Goal: Obtain resource: Obtain resource

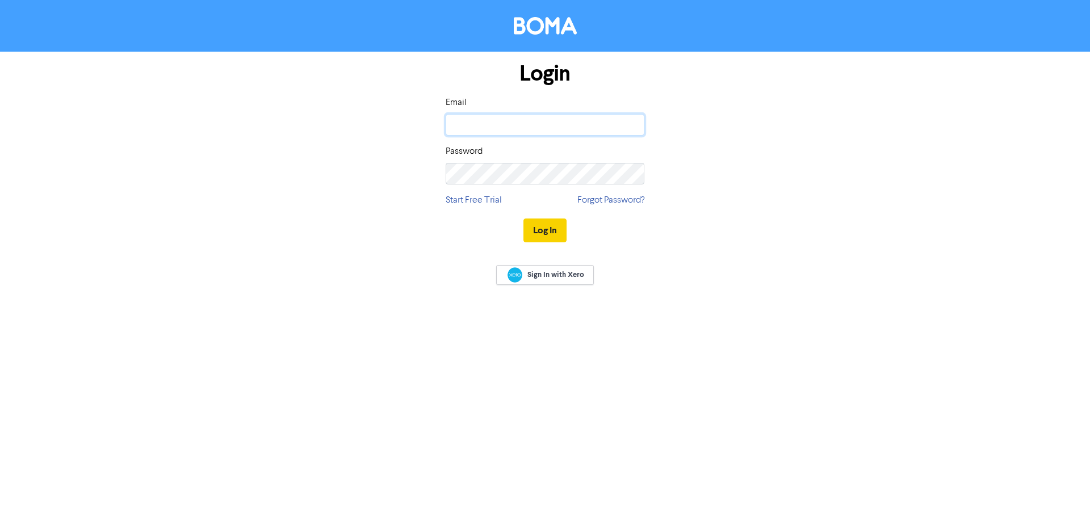
type input "[EMAIL_ADDRESS][DOMAIN_NAME]"
click at [540, 225] on button "Log In" at bounding box center [545, 231] width 43 height 24
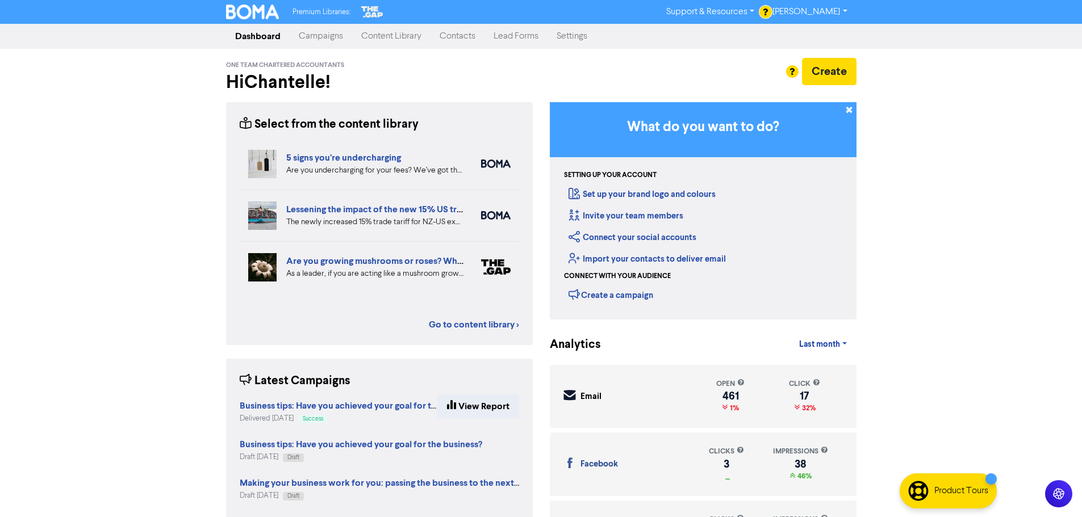
click at [410, 40] on link "Content Library" at bounding box center [391, 36] width 78 height 23
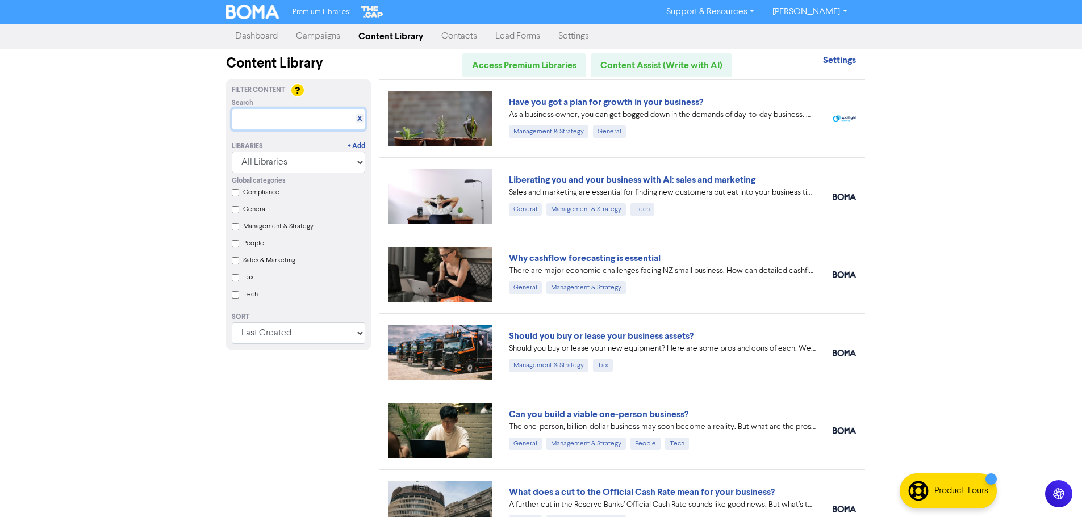
click at [248, 122] on input "text" at bounding box center [298, 119] width 133 height 22
paste input "How your accountant supports business development"
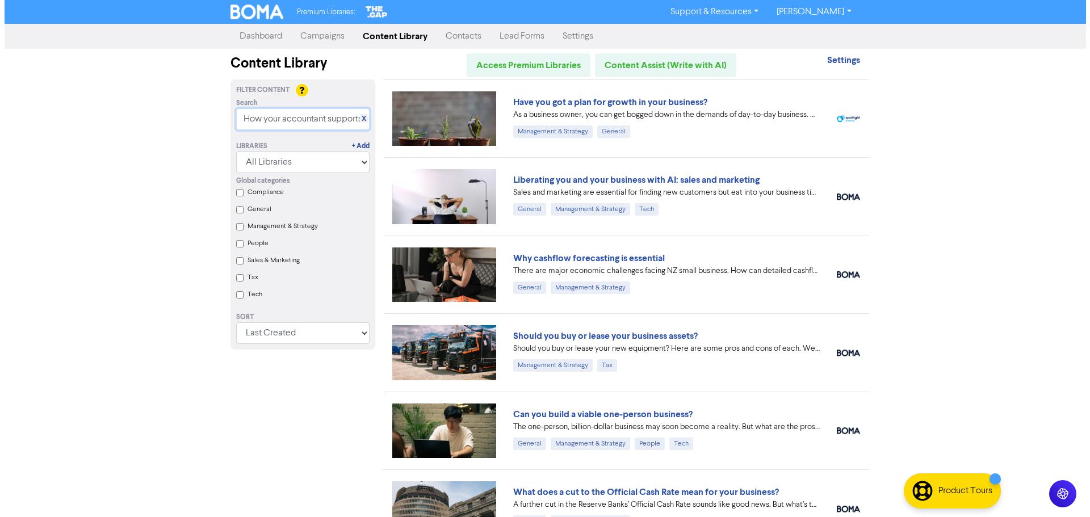
scroll to position [0, 94]
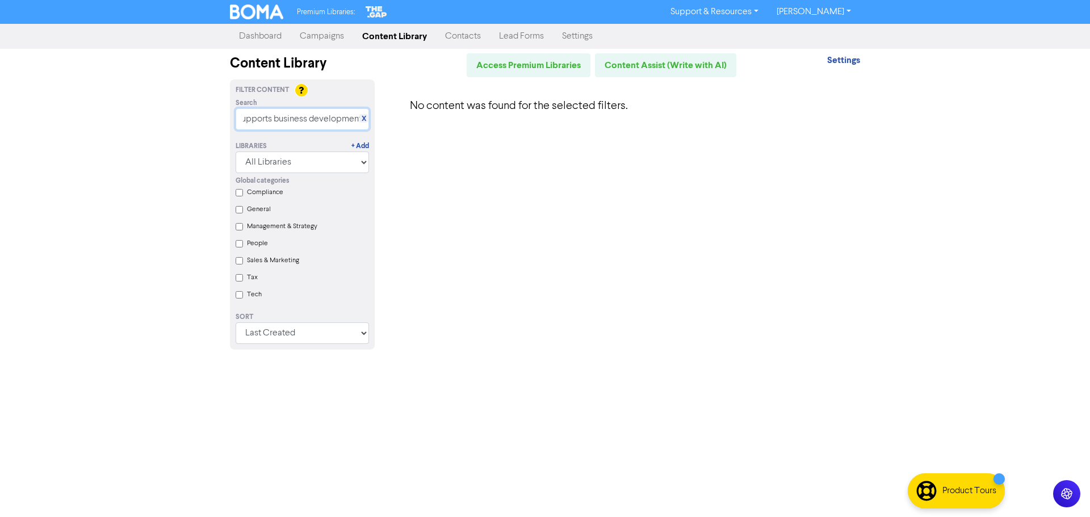
click at [325, 118] on input "How your accountant supports business development" at bounding box center [302, 119] width 133 height 22
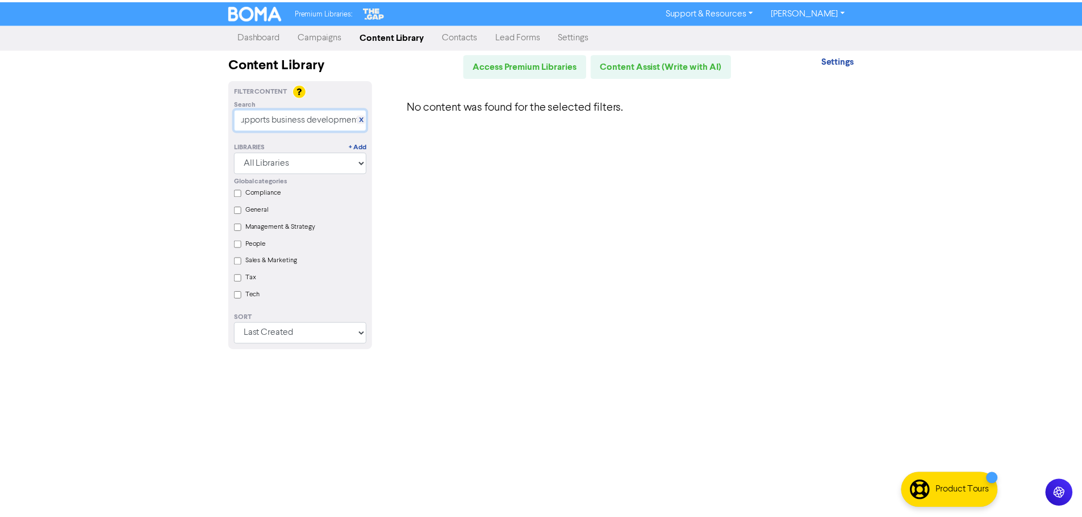
scroll to position [0, 0]
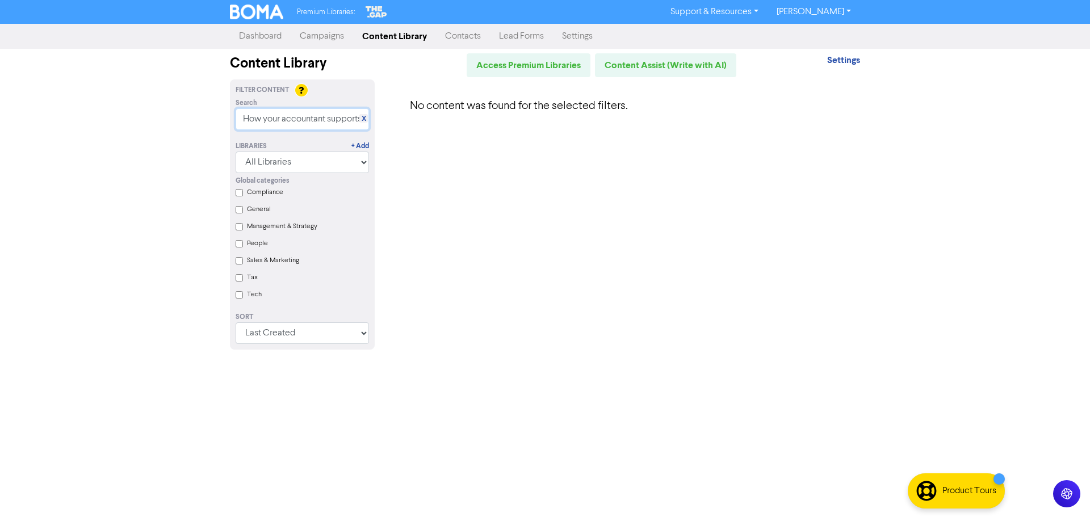
drag, startPoint x: 358, startPoint y: 120, endPoint x: 118, endPoint y: 118, distance: 240.8
click at [118, 118] on div "Premium Libraries: Support & Resources Video Tutorials FAQ & Guides Marketing E…" at bounding box center [545, 258] width 1090 height 517
type input "How your accountant supports business development"
click at [442, 187] on div "No content was found for the selected filters." at bounding box center [625, 221] width 485 height 284
click at [403, 36] on link "Content Library" at bounding box center [394, 36] width 83 height 23
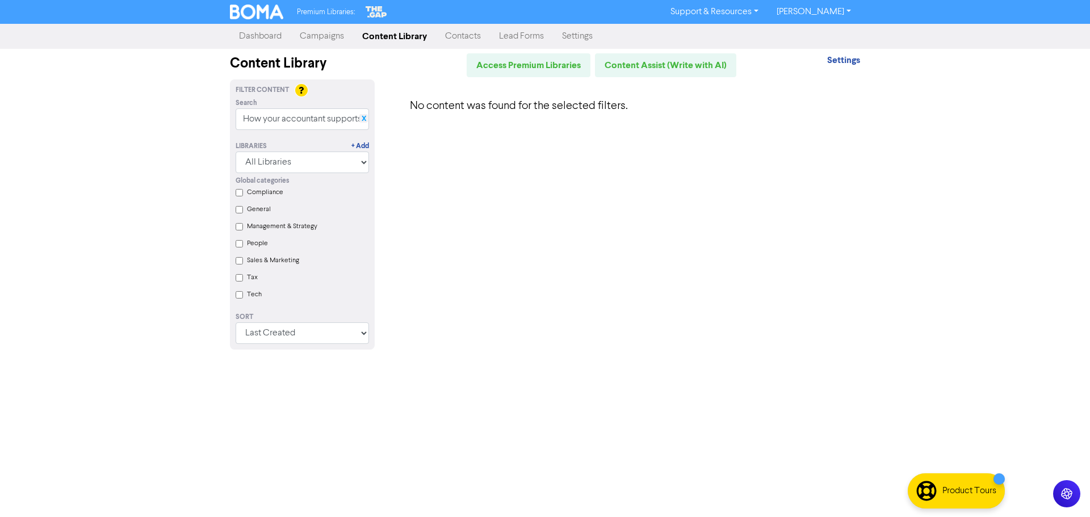
click at [365, 120] on link "X" at bounding box center [364, 119] width 5 height 9
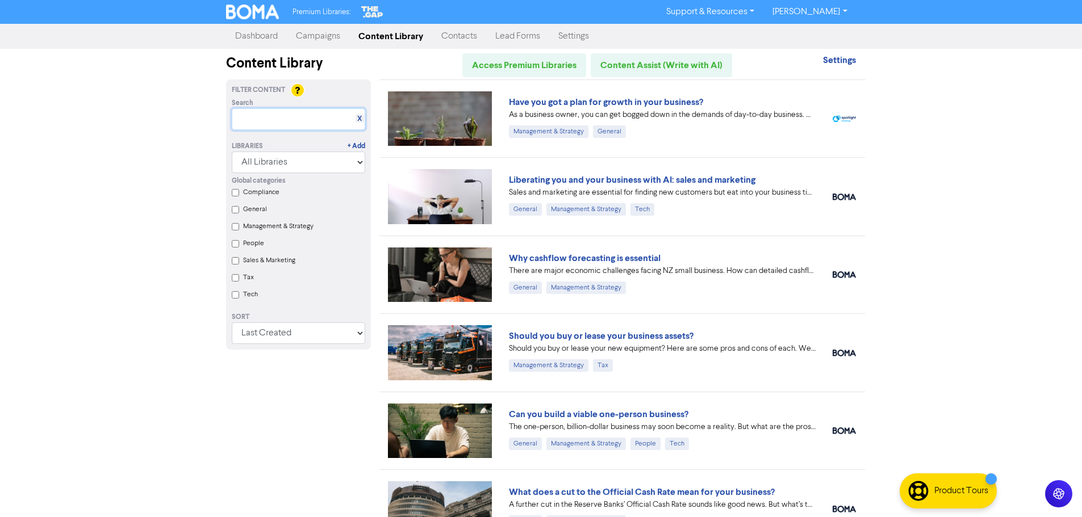
click at [321, 116] on input "text" at bounding box center [298, 119] width 133 height 22
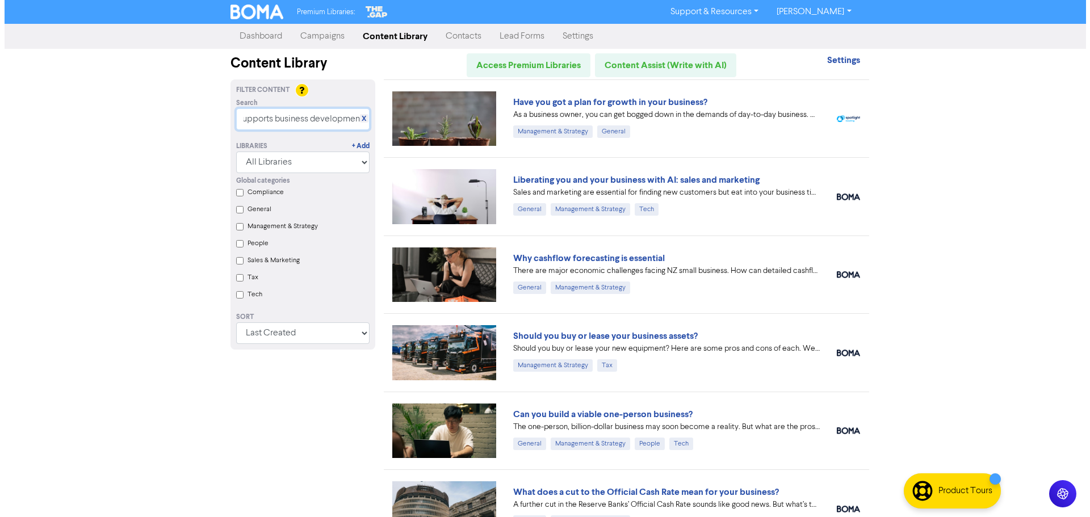
scroll to position [0, 90]
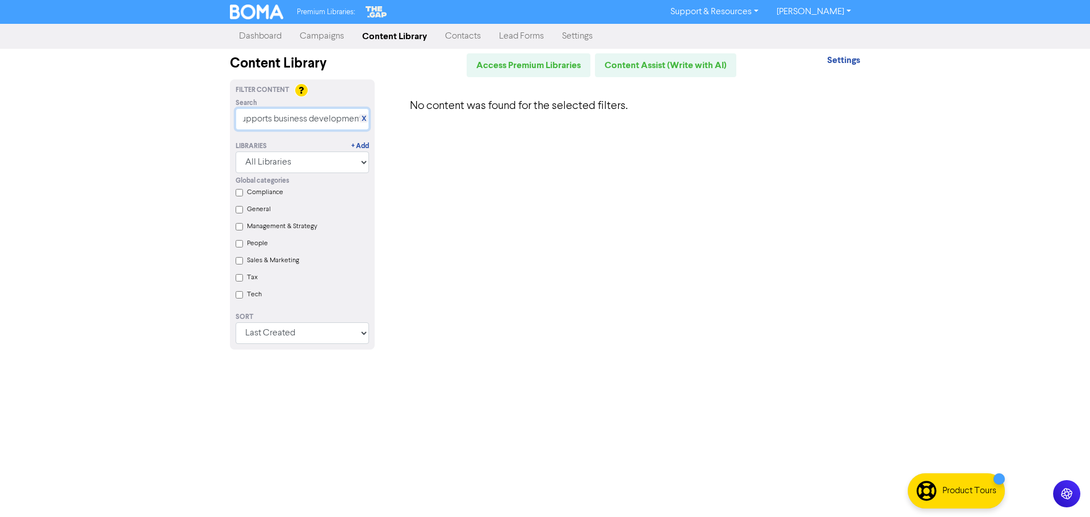
type input "how your accountant supports business development"
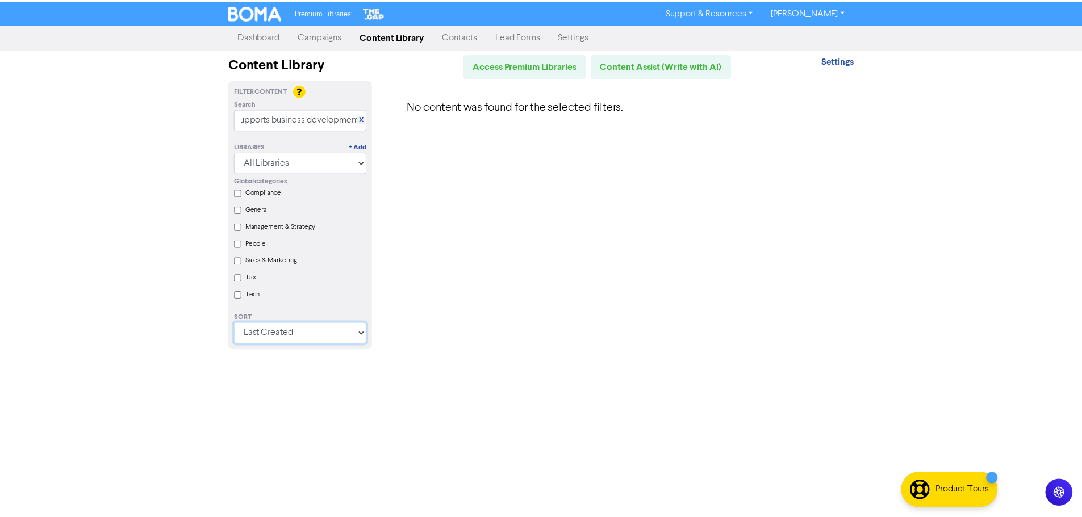
scroll to position [0, 0]
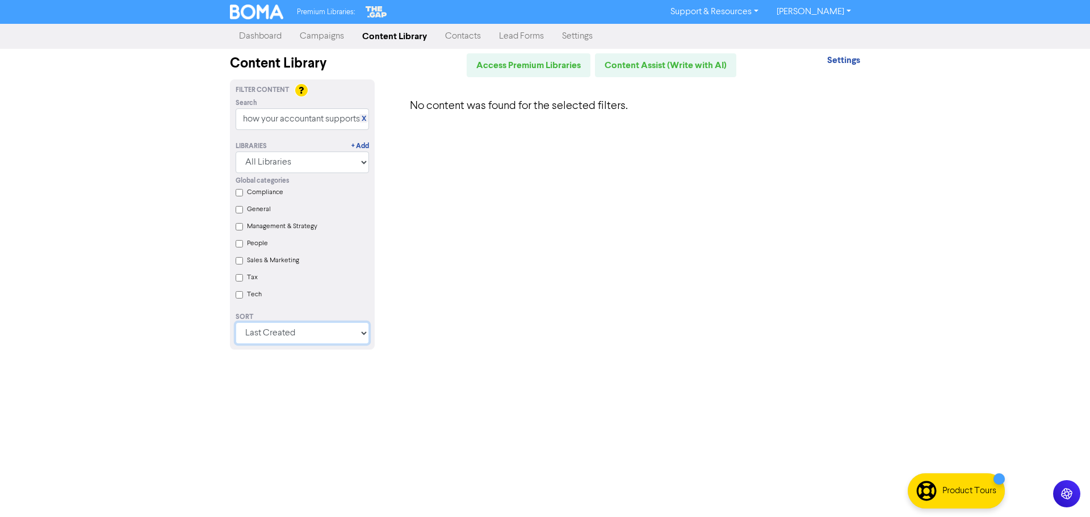
click at [358, 341] on select "Last Created First Created Title Ascending Title Descending Library Ascending L…" at bounding box center [302, 334] width 133 height 22
click at [236, 326] on select "Last Created First Created Title Ascending Title Descending Library Ascending L…" at bounding box center [302, 334] width 133 height 22
click at [364, 118] on link "X" at bounding box center [364, 119] width 5 height 9
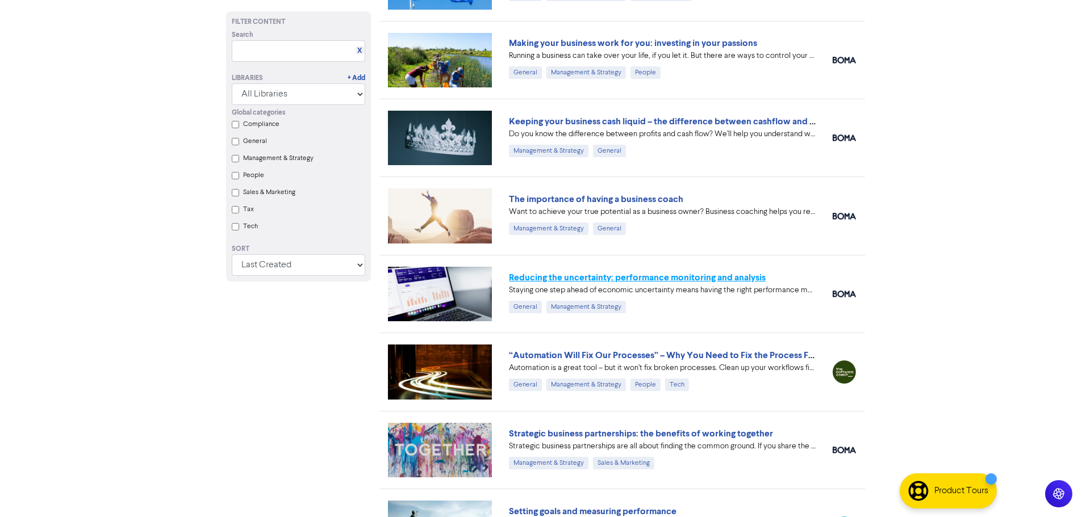
scroll to position [3877, 0]
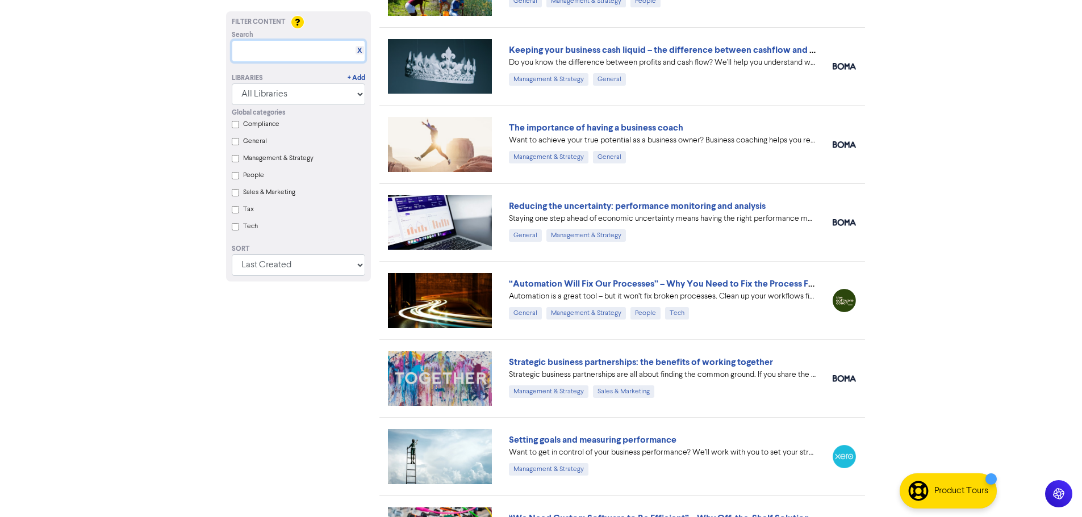
drag, startPoint x: 267, startPoint y: 60, endPoint x: 269, endPoint y: 54, distance: 6.1
click at [267, 57] on input "text" at bounding box center [298, 51] width 133 height 22
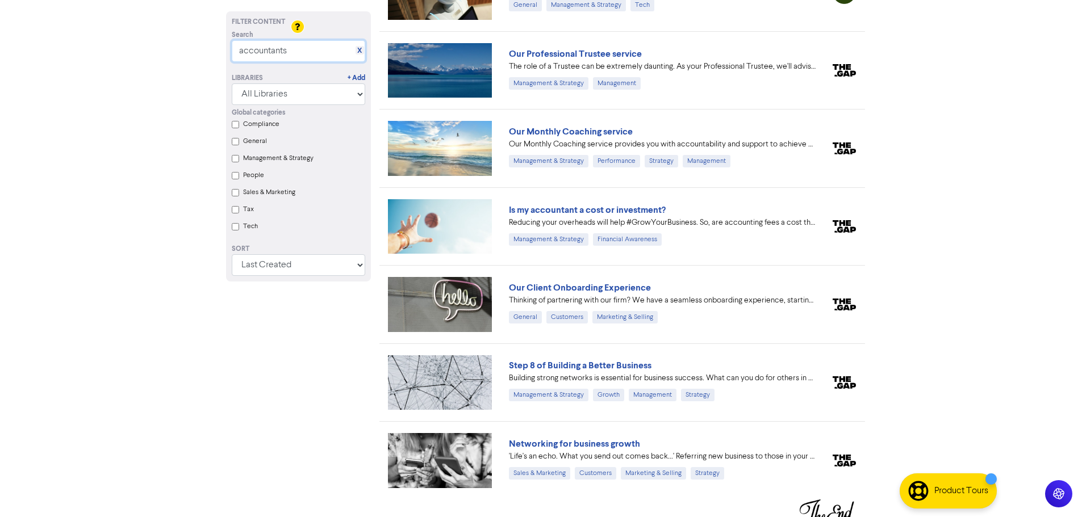
scroll to position [375, 0]
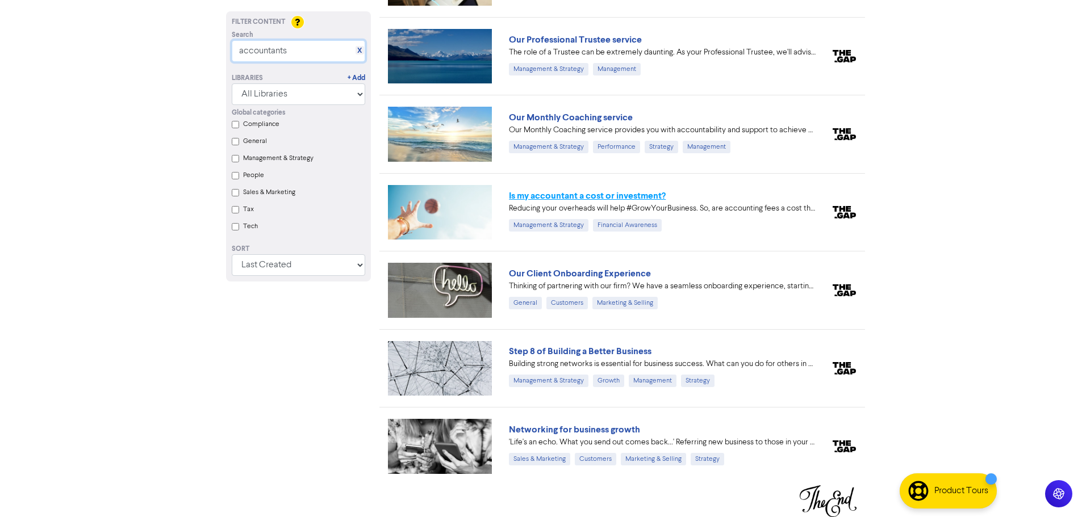
type input "accountants"
click at [596, 195] on link "Is my accountant a cost or investment?" at bounding box center [587, 195] width 157 height 11
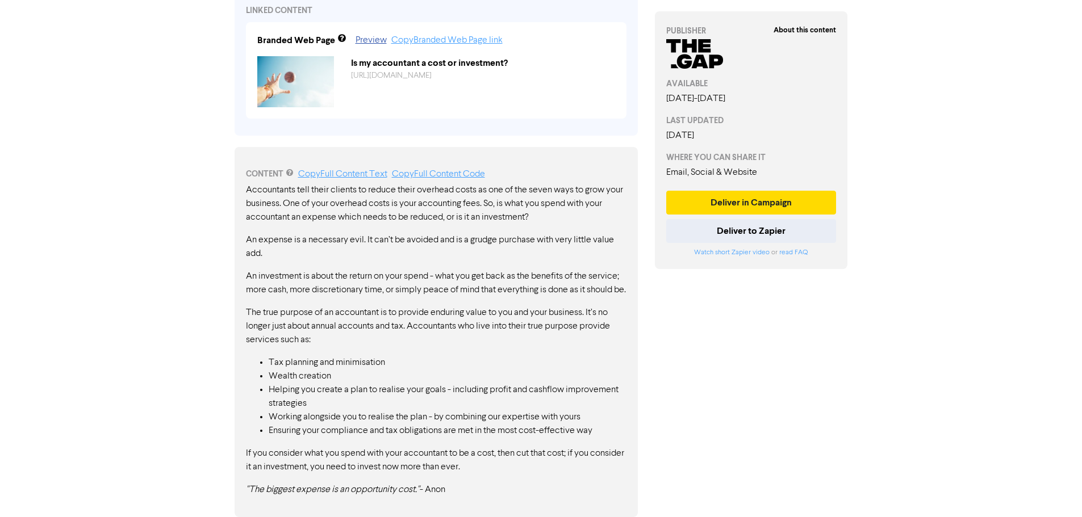
scroll to position [469, 0]
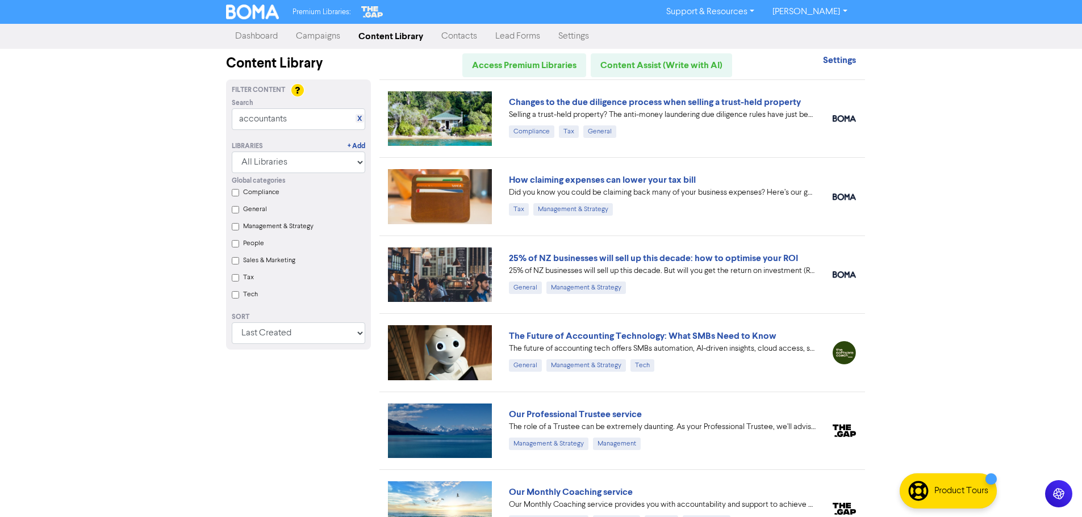
click at [262, 104] on div "Search X" at bounding box center [298, 103] width 133 height 10
click at [269, 113] on input "accountants" at bounding box center [298, 119] width 133 height 22
drag, startPoint x: 291, startPoint y: 124, endPoint x: 37, endPoint y: 132, distance: 254.0
click at [35, 136] on div "Premium Libraries: Support & Resources Video Tutorials FAQ & Guides Marketing E…" at bounding box center [541, 258] width 1082 height 517
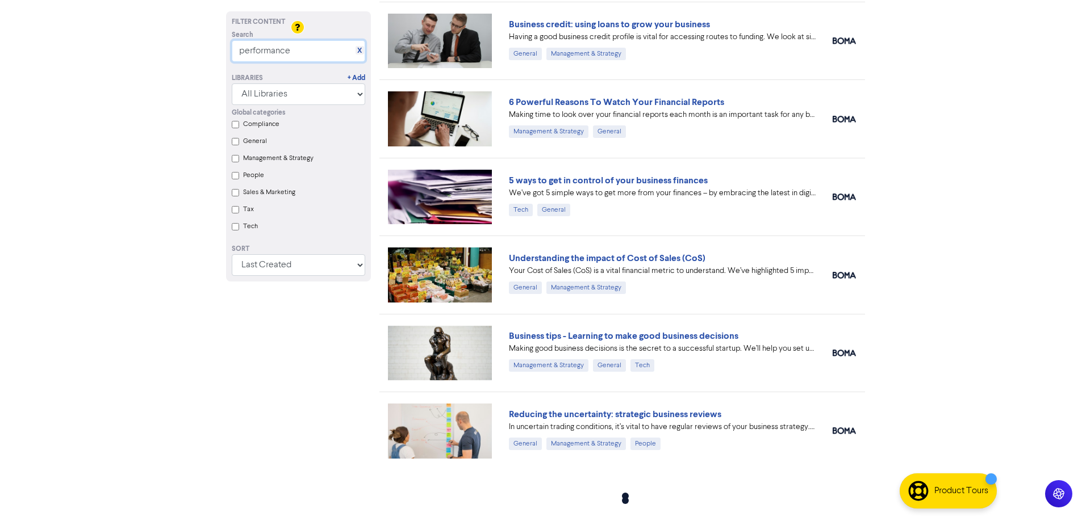
scroll to position [400, 0]
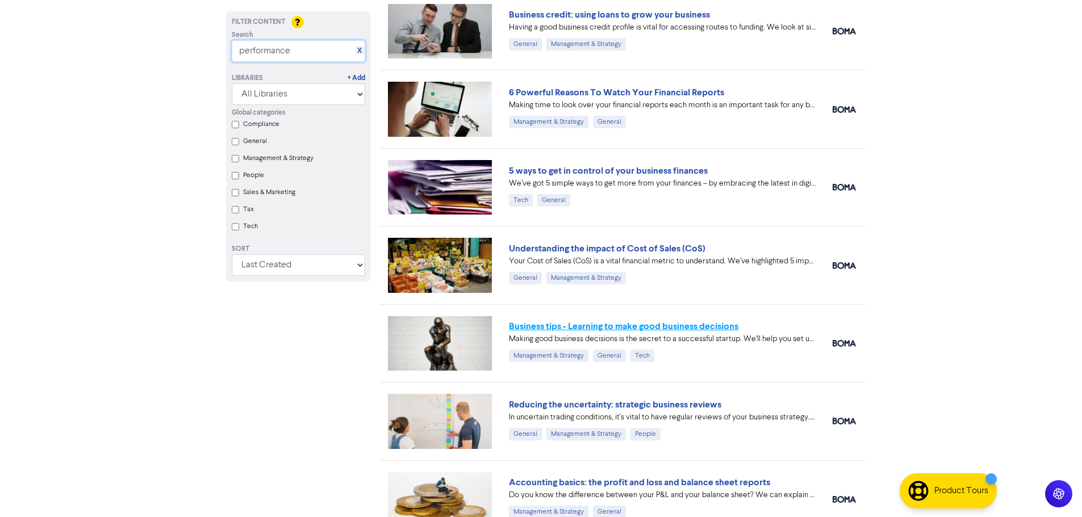
type input "performance"
click at [588, 331] on link "Business tips - Learning to make good business decisions" at bounding box center [623, 326] width 229 height 11
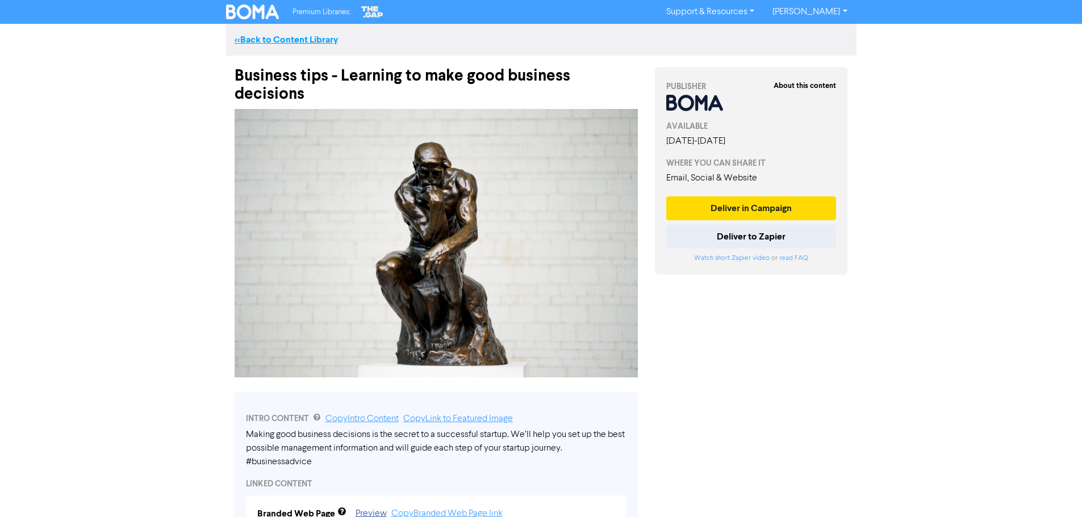
click at [259, 40] on link "<< Back to Content Library" at bounding box center [286, 39] width 103 height 11
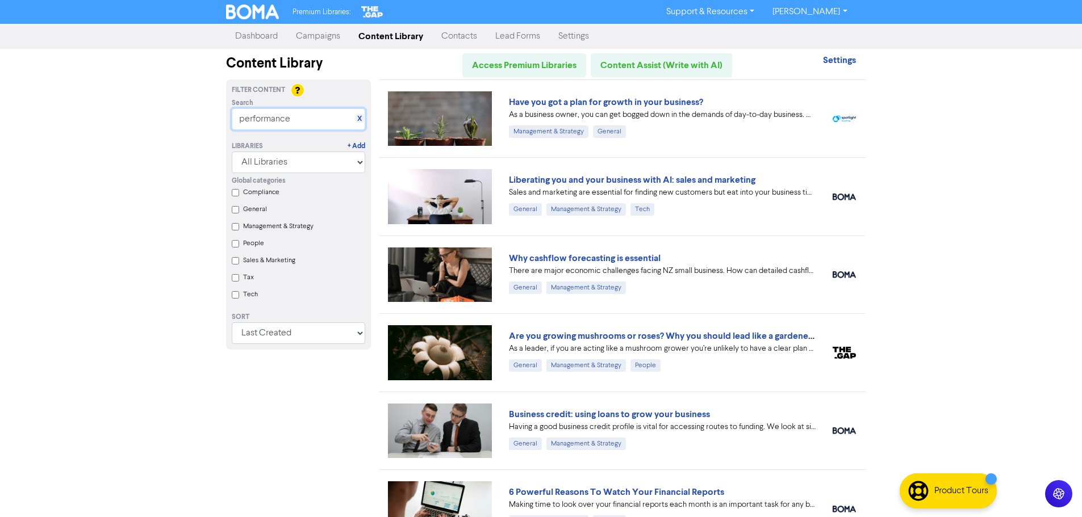
click at [280, 112] on input "performance" at bounding box center [298, 119] width 133 height 22
drag, startPoint x: 332, startPoint y: 123, endPoint x: 162, endPoint y: 119, distance: 169.8
click at [162, 119] on div "Premium Libraries: Support & Resources Video Tutorials FAQ & Guides Marketing E…" at bounding box center [541, 258] width 1082 height 517
paste input "How your accountant supports business development"
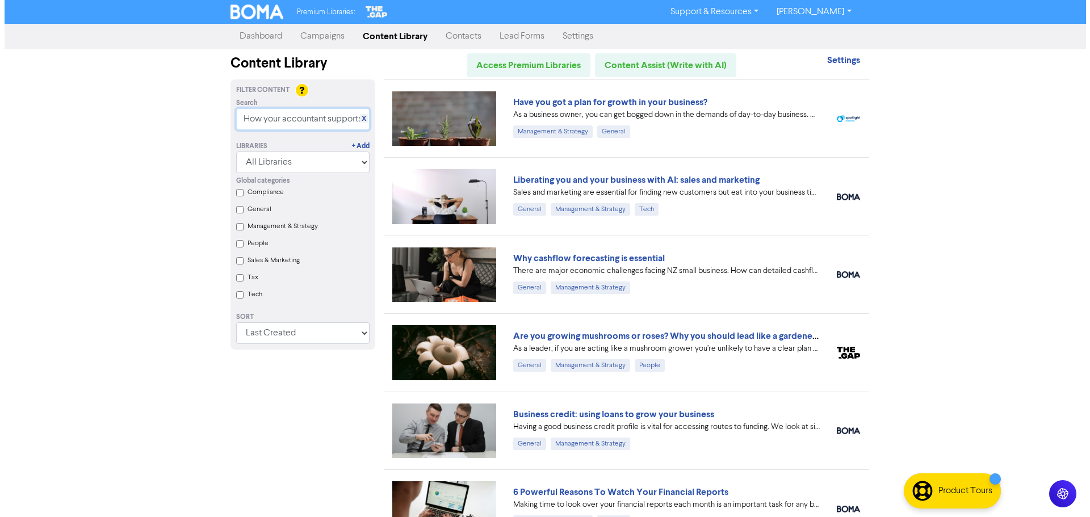
scroll to position [0, 94]
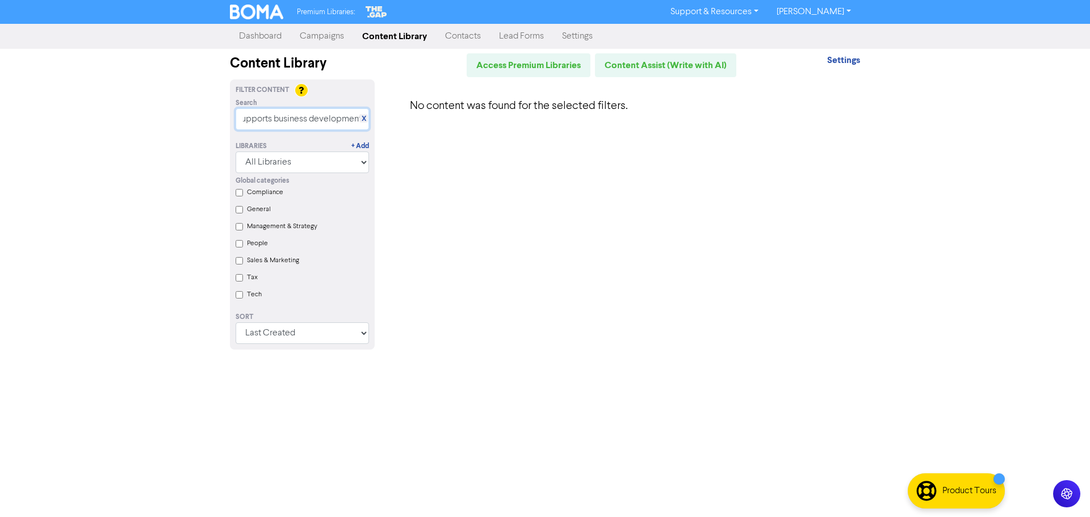
type input "How your accountant supports business development"
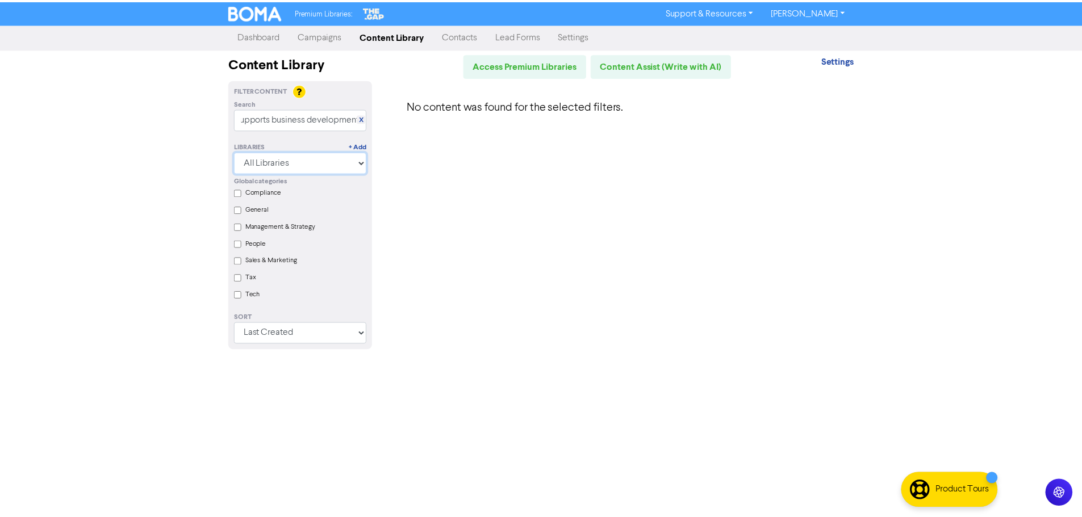
scroll to position [0, 0]
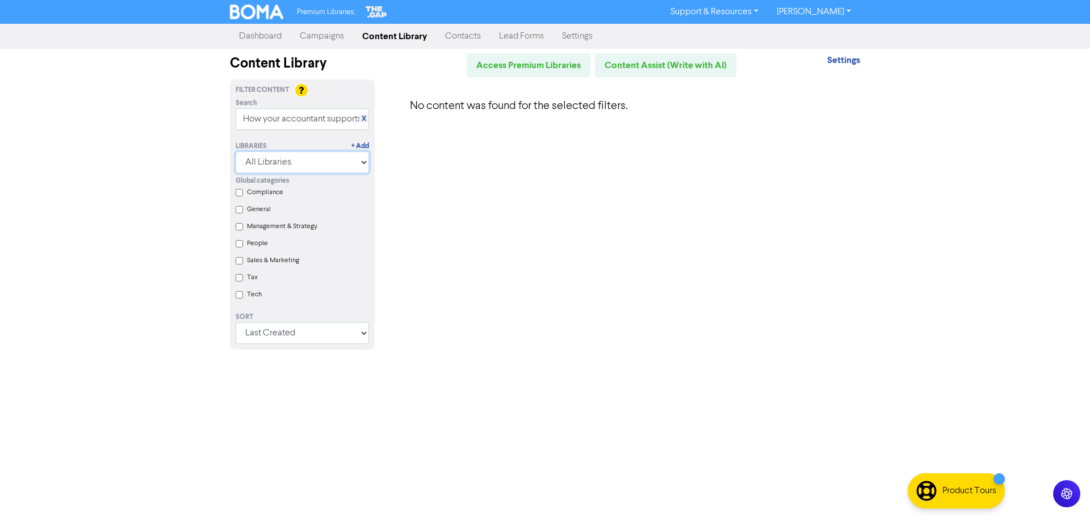
click at [362, 162] on select "All Libraries BOMA Other Partners The Gap Xero" at bounding box center [302, 163] width 133 height 22
click at [236, 152] on select "All Libraries BOMA Other Partners The Gap Xero" at bounding box center [302, 163] width 133 height 22
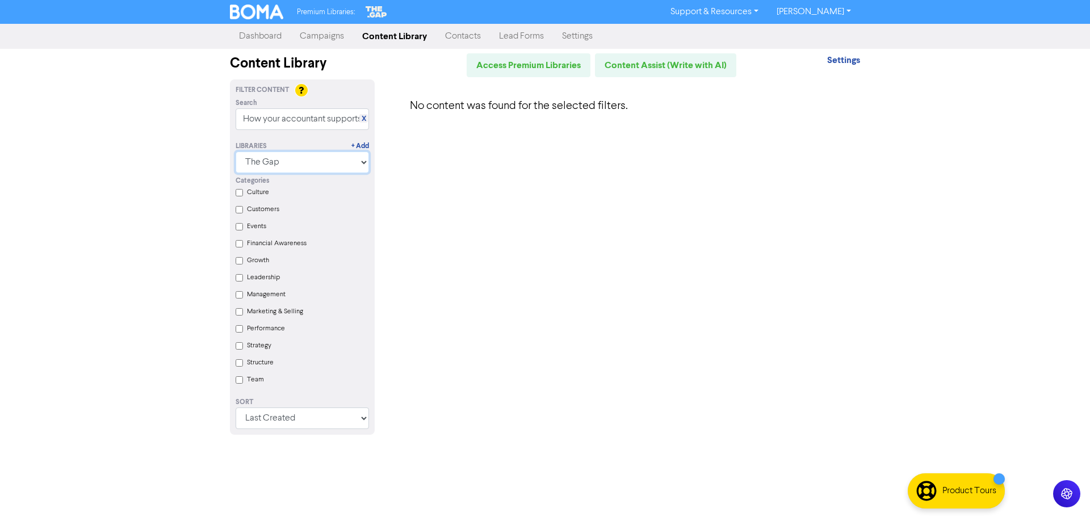
click at [363, 160] on select "All Libraries BOMA Other Partners The Gap Xero" at bounding box center [302, 163] width 133 height 22
click at [236, 152] on select "All Libraries BOMA Other Partners The Gap Xero" at bounding box center [302, 163] width 133 height 22
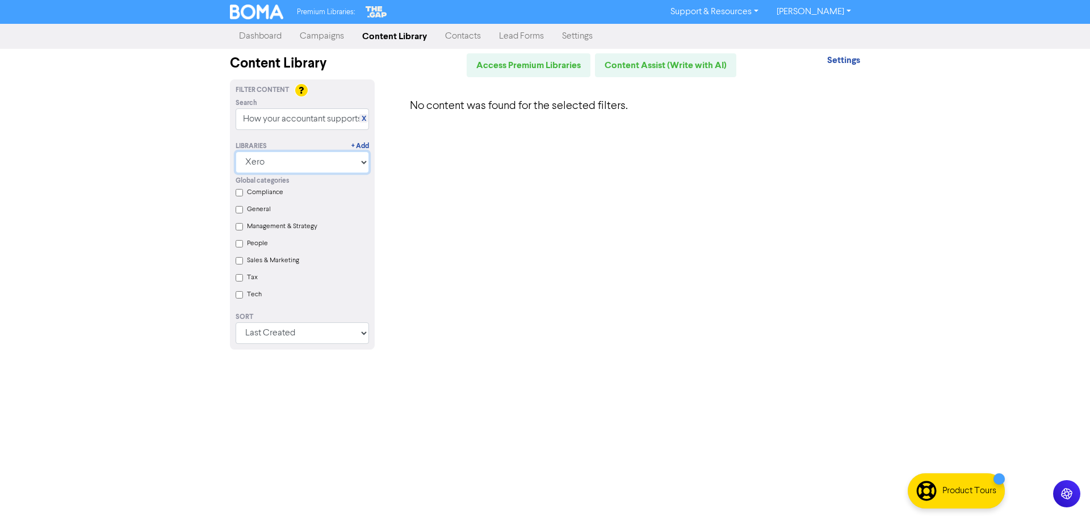
click at [365, 162] on select "All Libraries BOMA Other Partners The Gap Xero" at bounding box center [302, 163] width 133 height 22
select select "BOMA"
click at [236, 152] on select "All Libraries BOMA Other Partners The Gap Xero" at bounding box center [302, 163] width 133 height 22
click at [360, 164] on select "All Libraries BOMA Other Partners The Gap Xero" at bounding box center [302, 163] width 133 height 22
select select
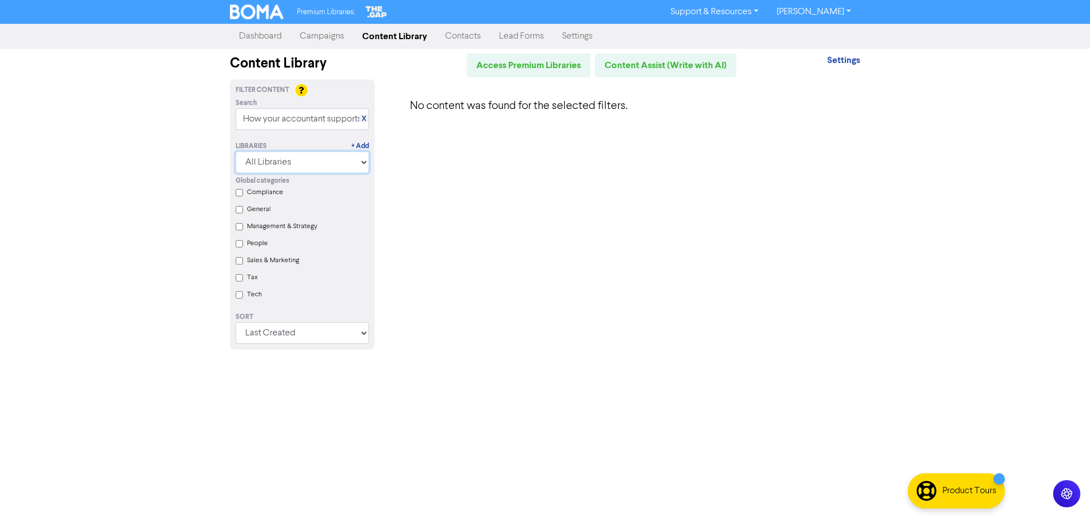
click at [236, 152] on select "All Libraries BOMA Other Partners The Gap Xero" at bounding box center [302, 163] width 133 height 22
click at [390, 204] on div "No content was found for the selected filters." at bounding box center [625, 221] width 485 height 284
click at [364, 125] on input "How your accountant supports business development" at bounding box center [302, 119] width 133 height 22
click at [364, 120] on link "X" at bounding box center [364, 119] width 5 height 9
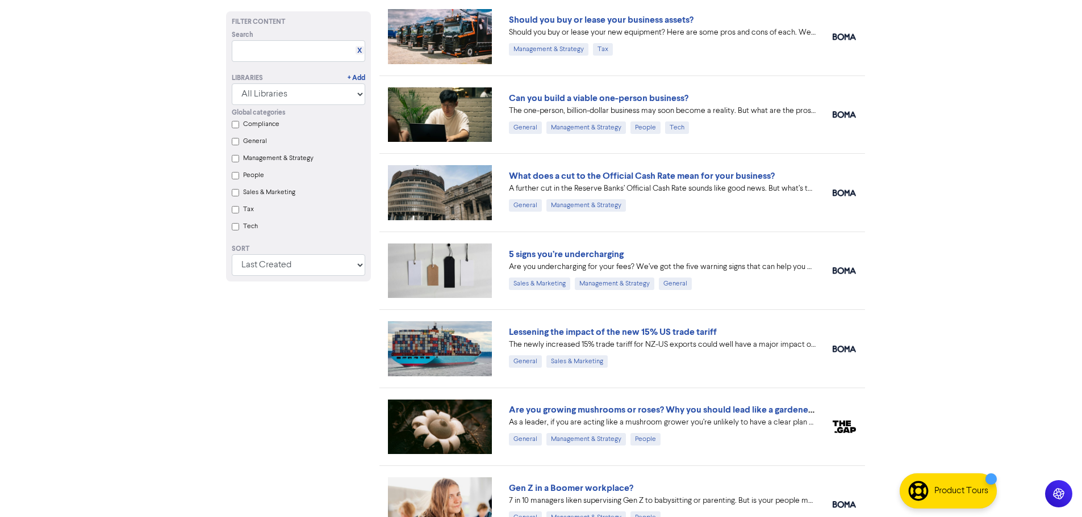
scroll to position [343, 0]
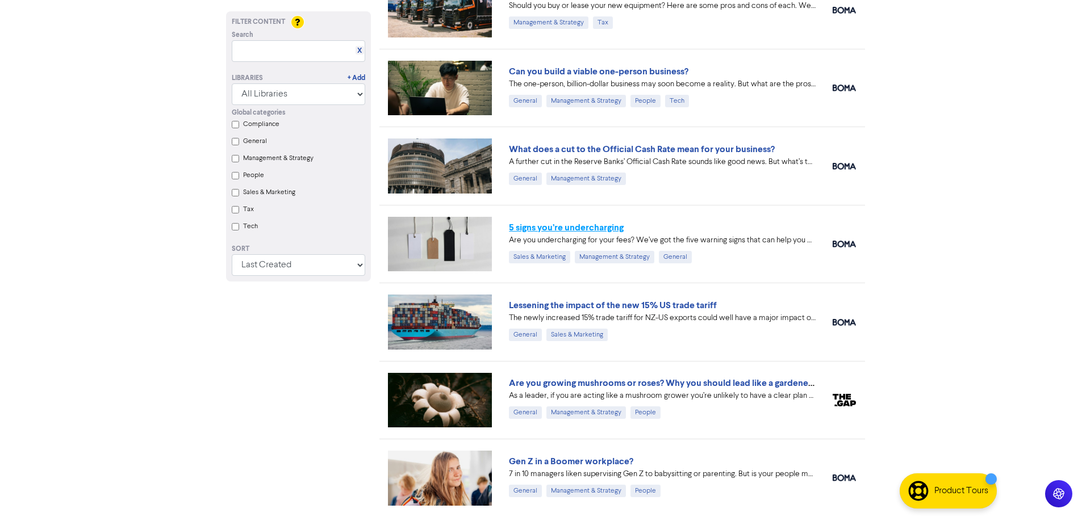
click at [558, 225] on link "5 signs you’re undercharging" at bounding box center [566, 227] width 115 height 11
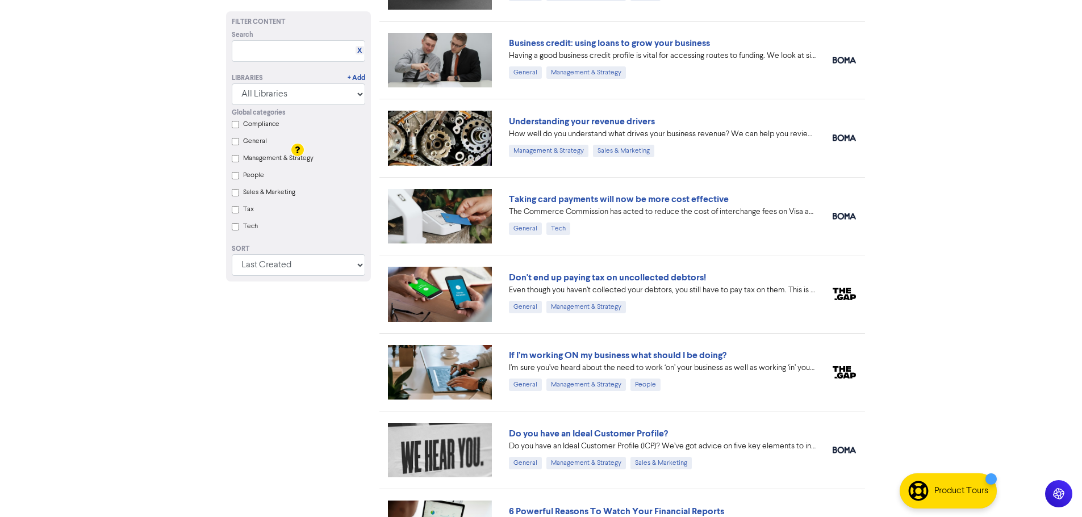
scroll to position [1123, 0]
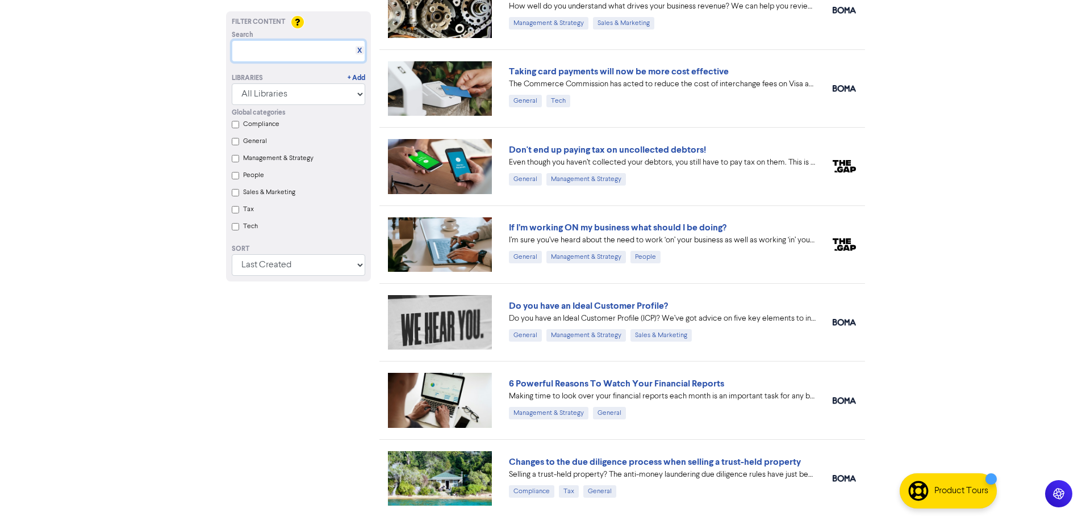
click at [262, 44] on input "text" at bounding box center [298, 51] width 133 height 22
click at [719, 227] on link "If I’m working ON my business what should I be doing?" at bounding box center [617, 227] width 217 height 11
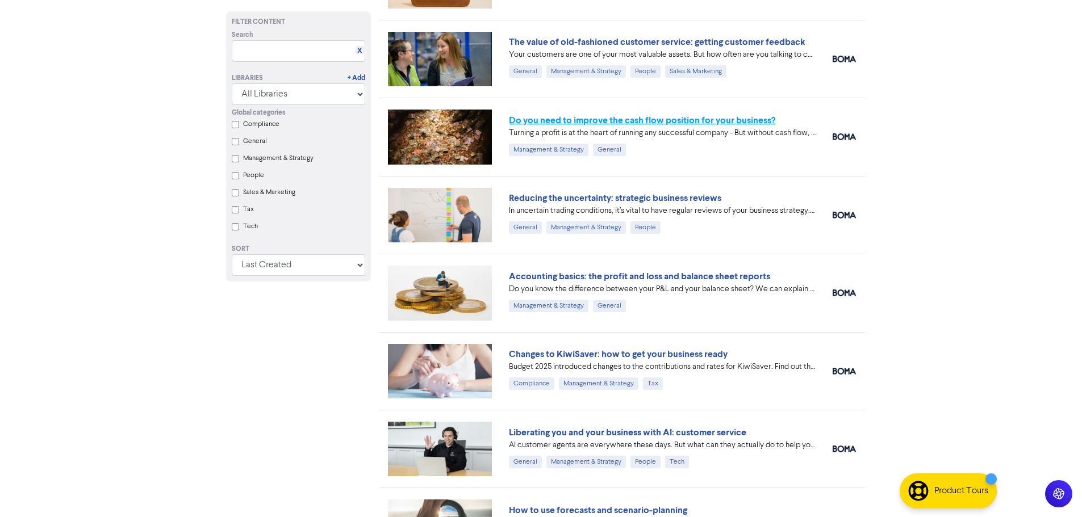
scroll to position [2188, 0]
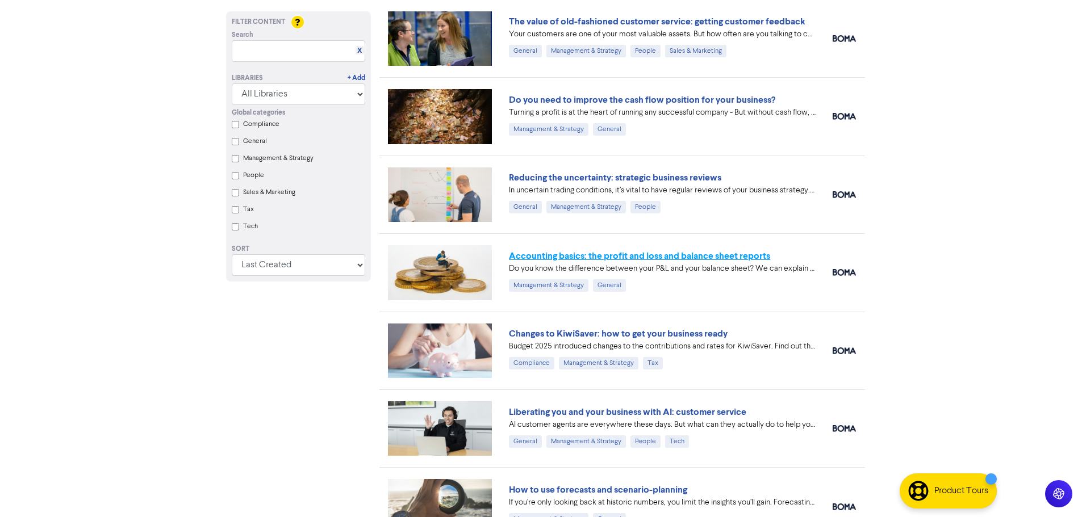
click at [658, 261] on link "Accounting basics: the profit and loss and balance sheet reports" at bounding box center [639, 255] width 261 height 11
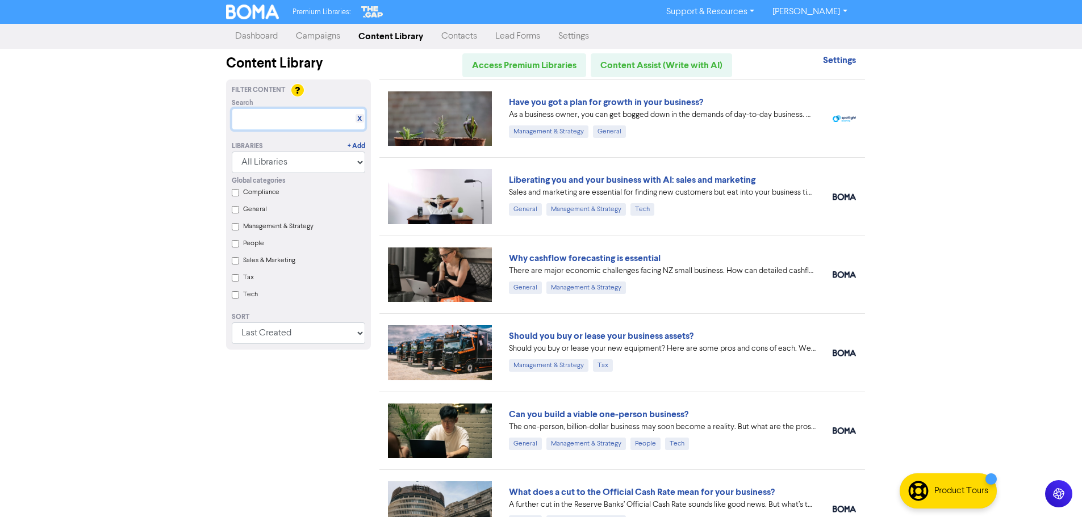
click at [254, 120] on input "text" at bounding box center [298, 119] width 133 height 22
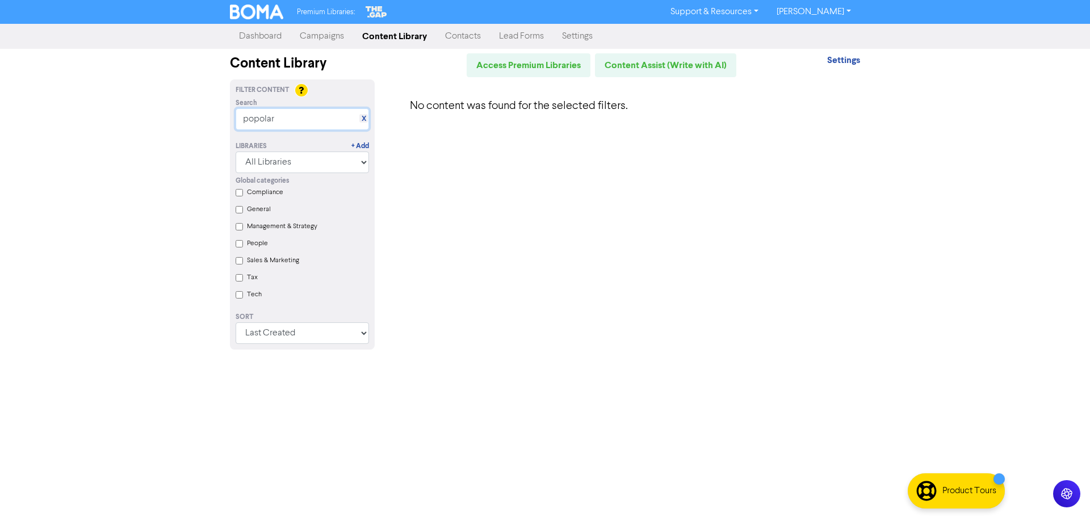
drag, startPoint x: 300, startPoint y: 128, endPoint x: 174, endPoint y: 91, distance: 131.2
click at [163, 96] on div "Premium Libraries: Support & Resources Video Tutorials FAQ & Guides Marketing E…" at bounding box center [545, 258] width 1090 height 517
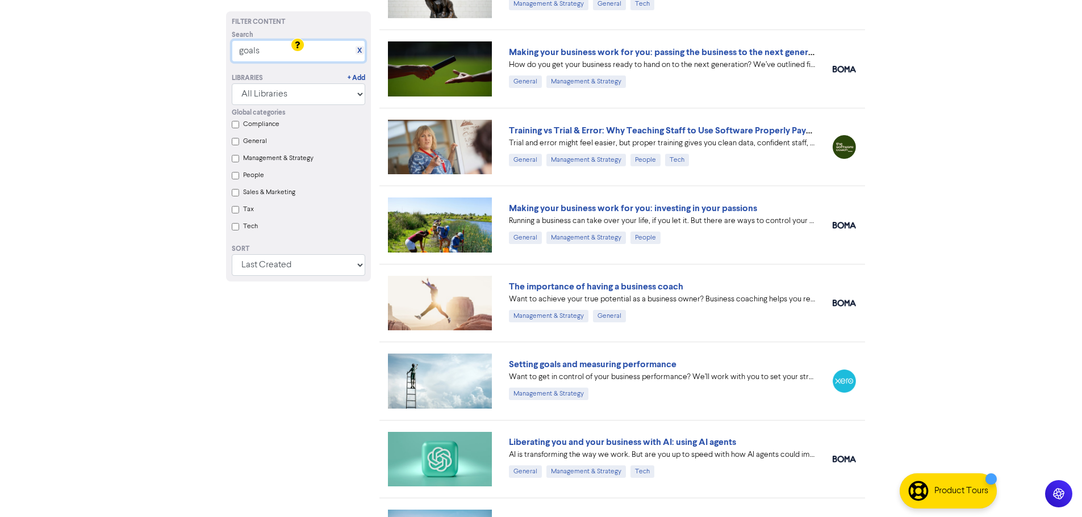
scroll to position [341, 0]
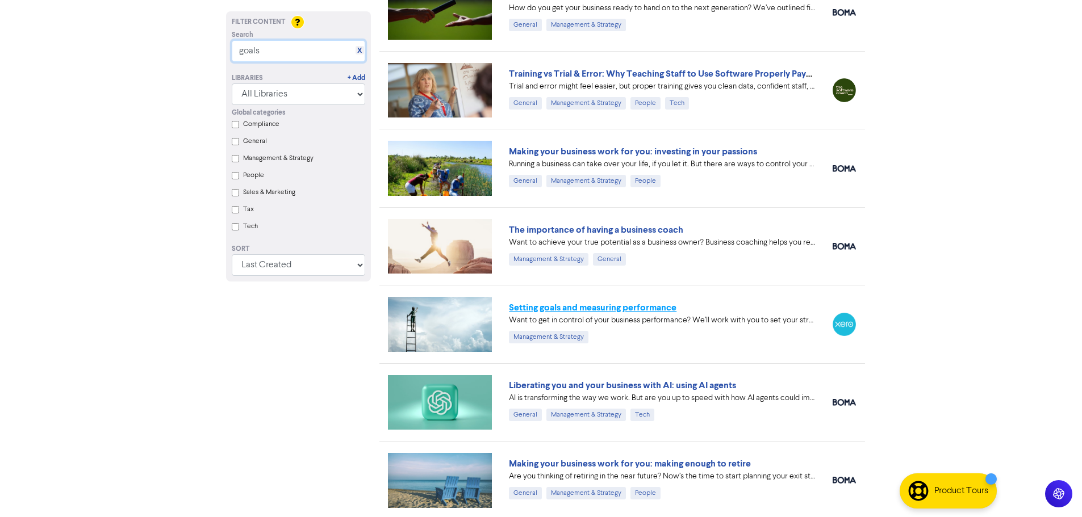
type input "goals"
click at [608, 307] on link "Setting goals and measuring performance" at bounding box center [593, 307] width 168 height 11
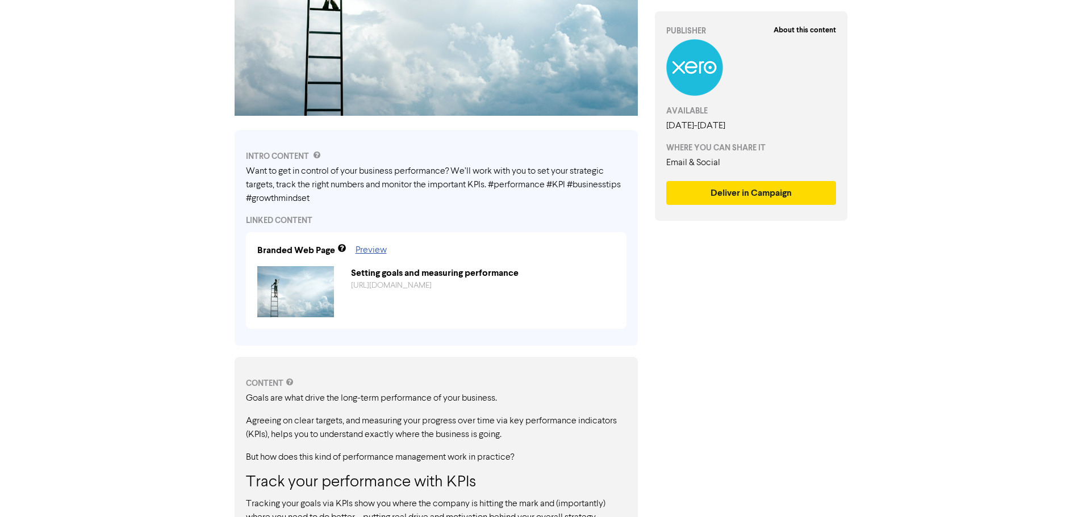
scroll to position [510, 0]
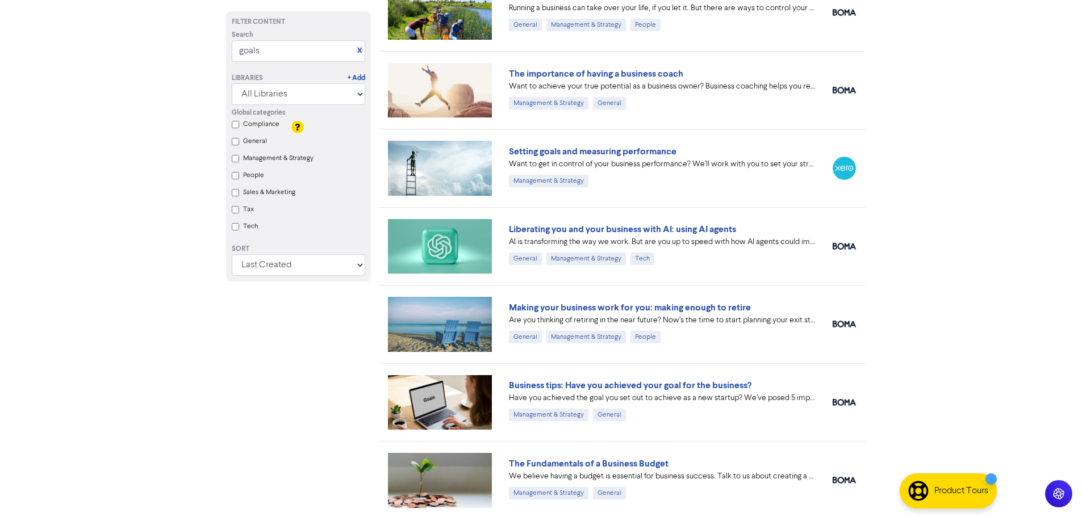
scroll to position [681, 0]
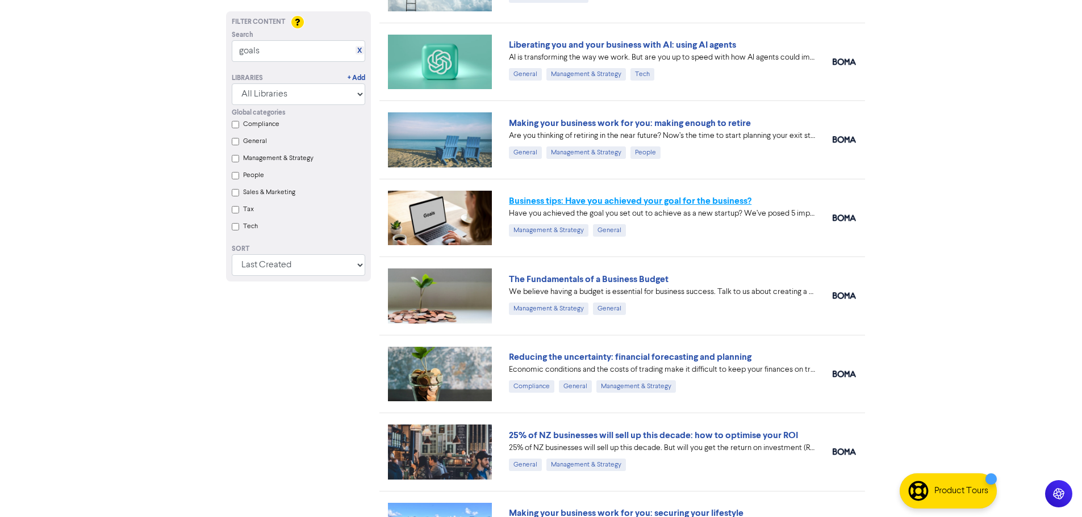
click at [549, 200] on link "Business tips: Have you achieved your goal for the business?" at bounding box center [630, 200] width 242 height 11
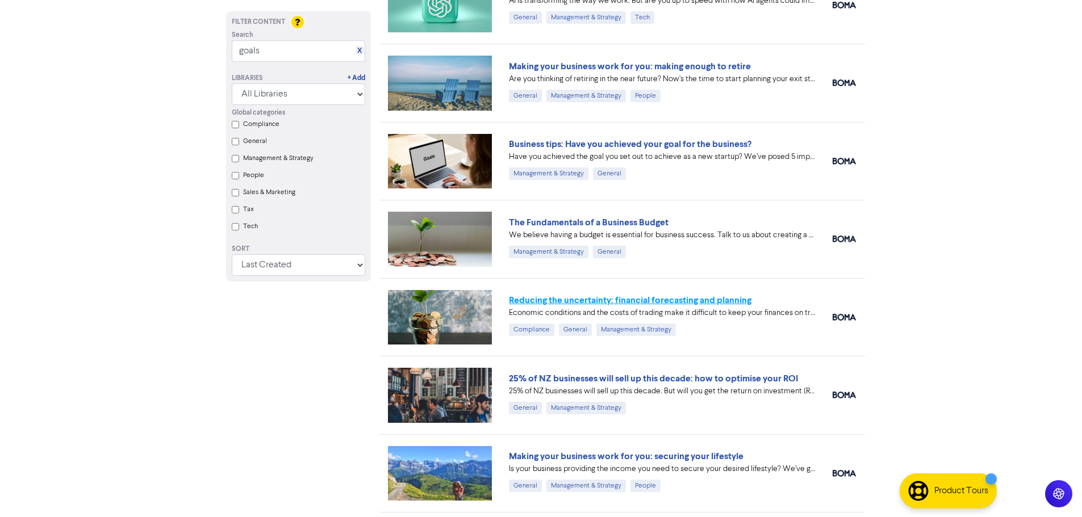
click at [726, 298] on link "Reducing the uncertainty: financial forecasting and planning" at bounding box center [630, 300] width 242 height 11
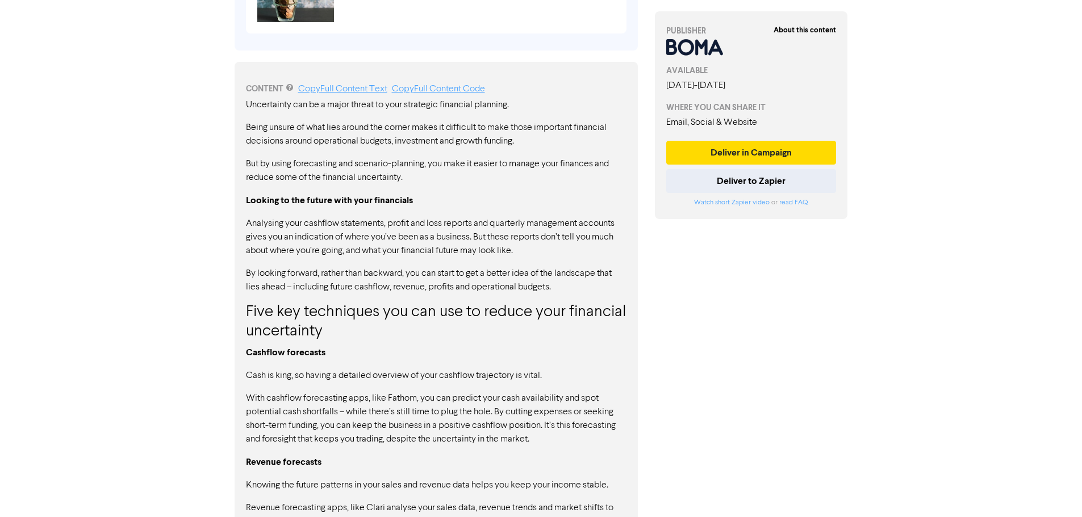
scroll to position [126, 0]
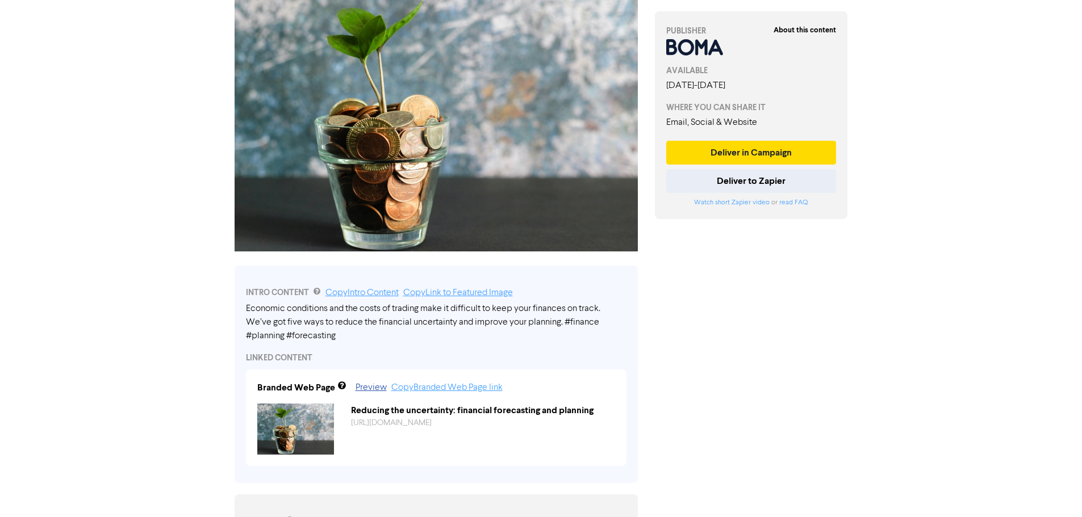
drag, startPoint x: 359, startPoint y: 338, endPoint x: 250, endPoint y: 314, distance: 111.6
click at [250, 314] on div "Economic conditions and the costs of trading make it difficult to keep your fin…" at bounding box center [436, 322] width 380 height 41
drag, startPoint x: 365, startPoint y: 337, endPoint x: 238, endPoint y: 318, distance: 128.1
click at [238, 318] on div "INTRO CONTENT Copy Intro Content Copy Link to Featured Image Economic condition…" at bounding box center [436, 374] width 403 height 217
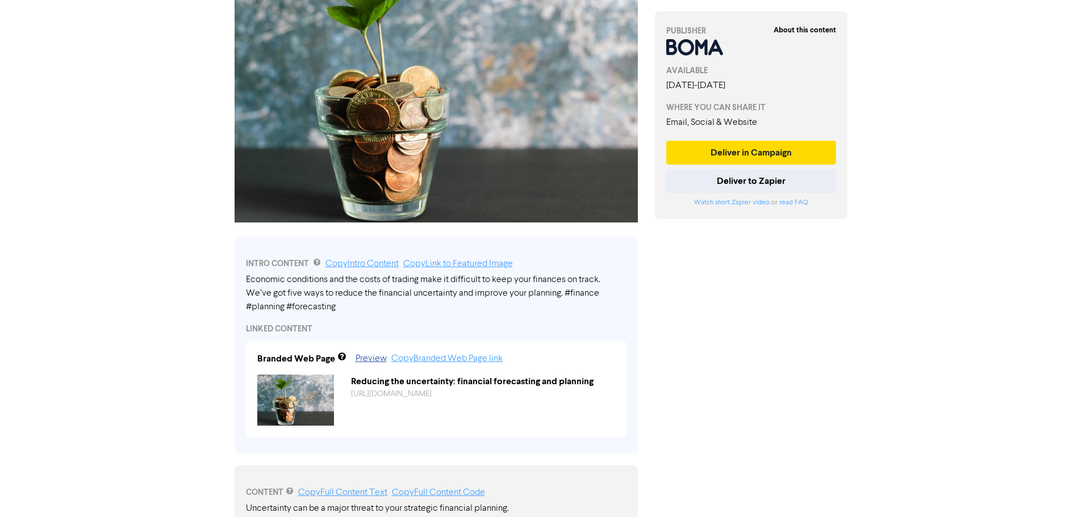
scroll to position [183, 0]
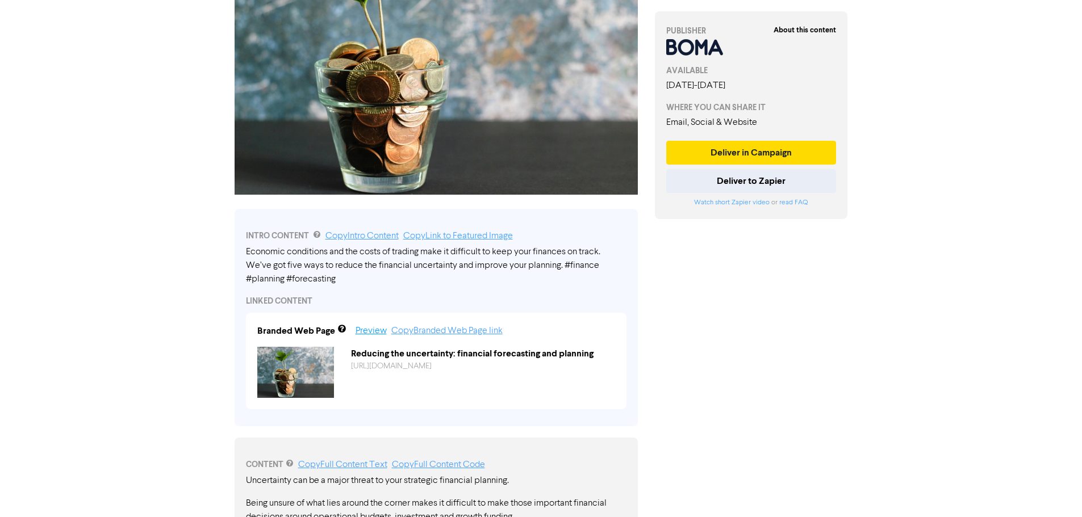
click at [377, 332] on link "Preview" at bounding box center [370, 330] width 31 height 9
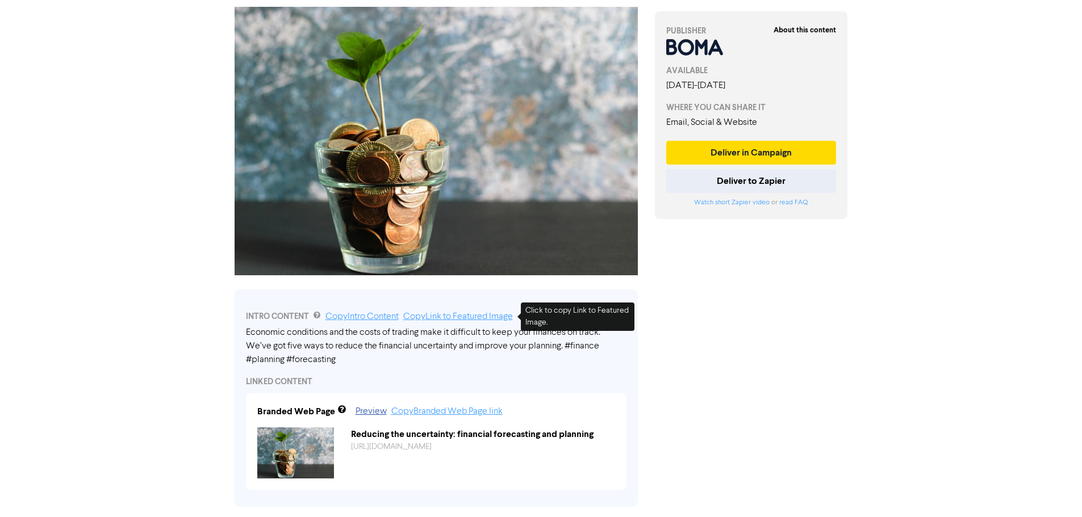
scroll to position [0, 0]
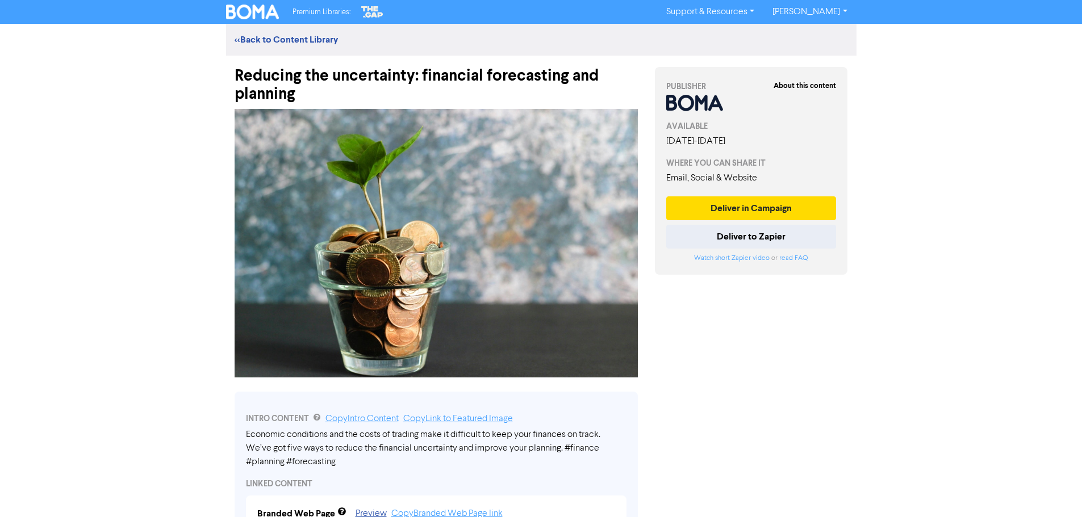
drag, startPoint x: 468, startPoint y: 238, endPoint x: 407, endPoint y: 308, distance: 92.6
click at [407, 308] on img at bounding box center [436, 243] width 403 height 269
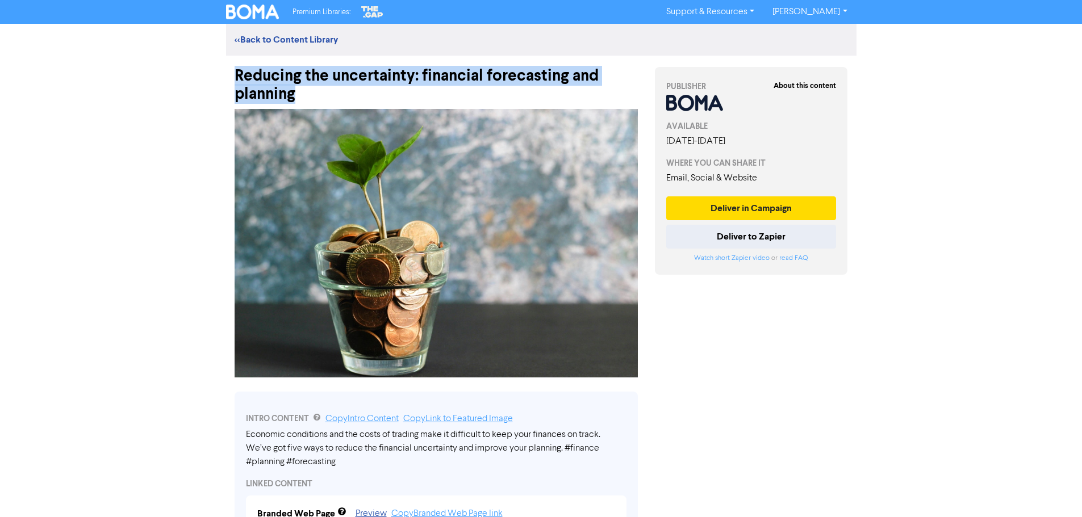
drag, startPoint x: 319, startPoint y: 97, endPoint x: 215, endPoint y: 72, distance: 106.9
click at [215, 72] on div "Premium Libraries: Support & Resources Video Tutorials FAQ & Guides Marketing E…" at bounding box center [541, 258] width 1082 height 517
copy div "Reducing the uncertainty: financial forecasting and planning"
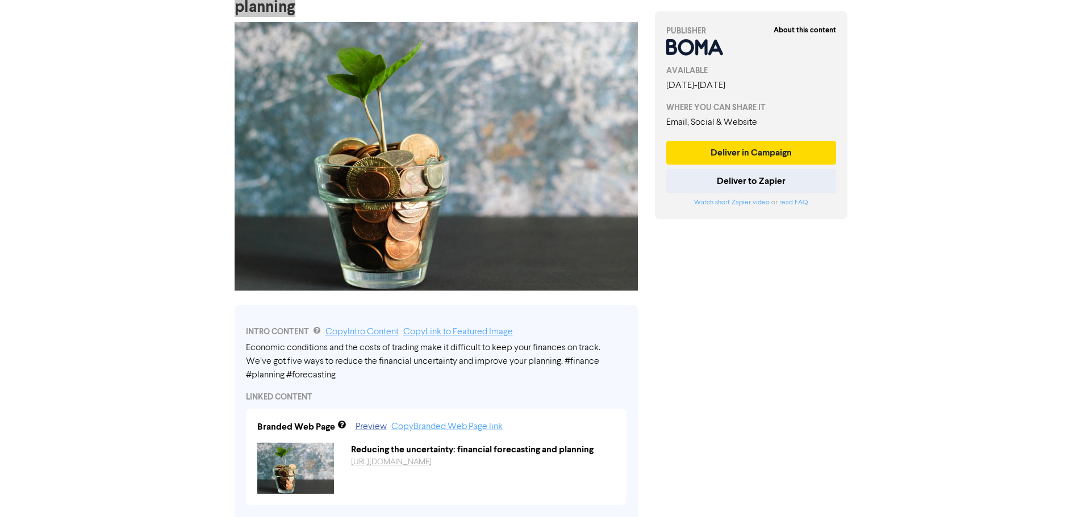
scroll to position [284, 0]
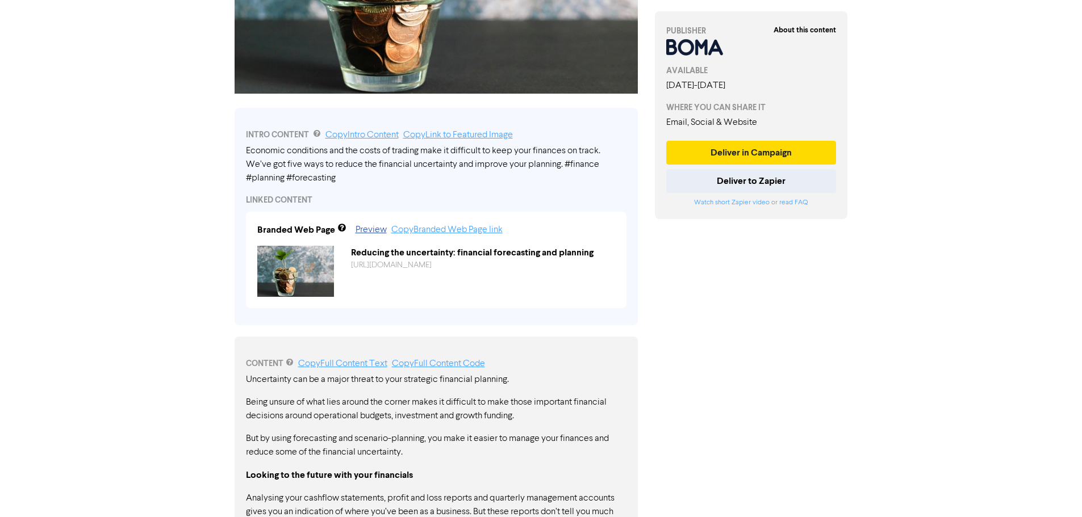
drag, startPoint x: 349, startPoint y: 181, endPoint x: 261, endPoint y: 158, distance: 90.8
click at [262, 158] on div "Economic conditions and the costs of trading make it difficult to keep your fin…" at bounding box center [436, 164] width 380 height 41
drag, startPoint x: 244, startPoint y: 148, endPoint x: 331, endPoint y: 176, distance: 91.8
click at [331, 176] on div "INTRO CONTENT Copy Intro Content Copy Link to Featured Image Economic condition…" at bounding box center [436, 216] width 403 height 217
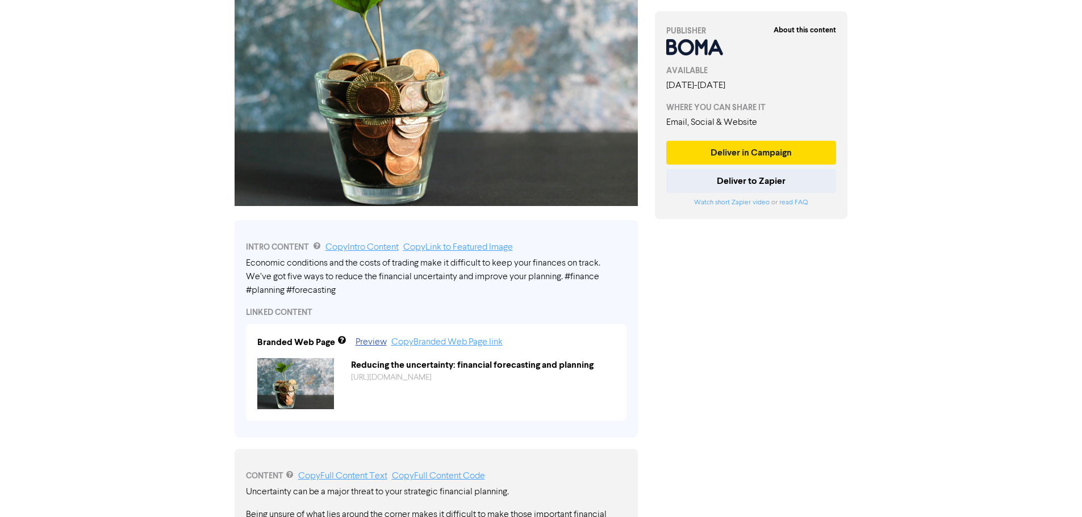
scroll to position [170, 0]
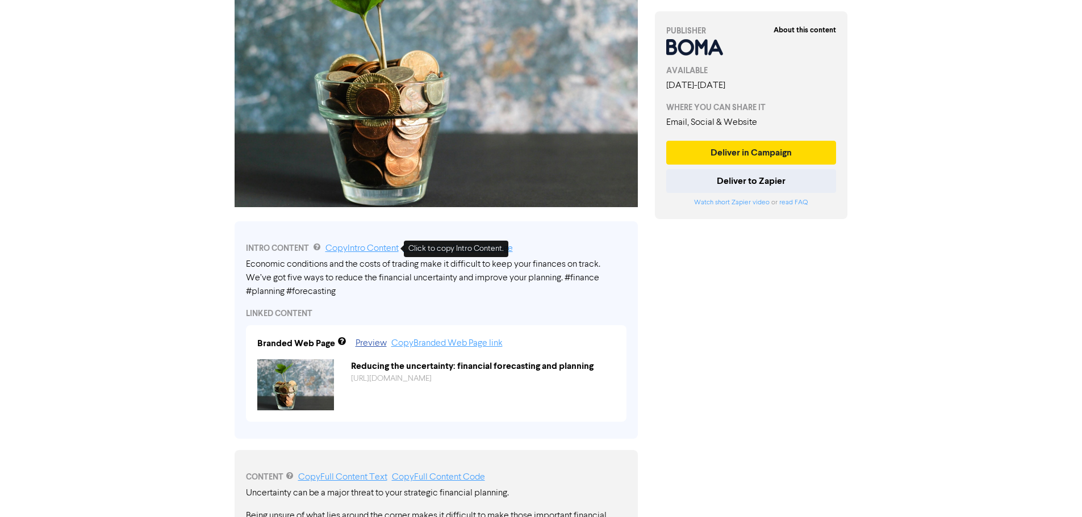
click at [361, 247] on link "Copy Intro Content" at bounding box center [361, 248] width 73 height 9
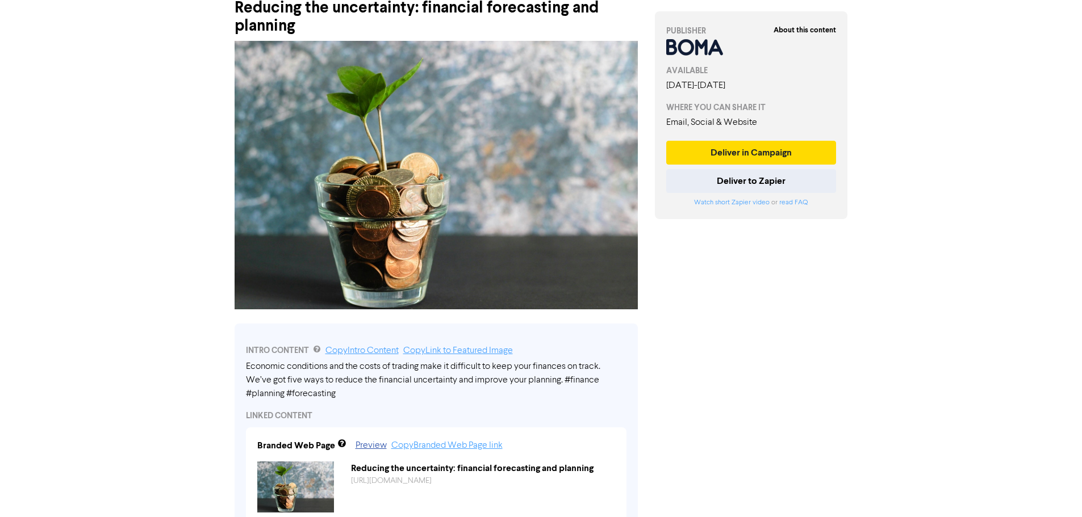
scroll to position [0, 0]
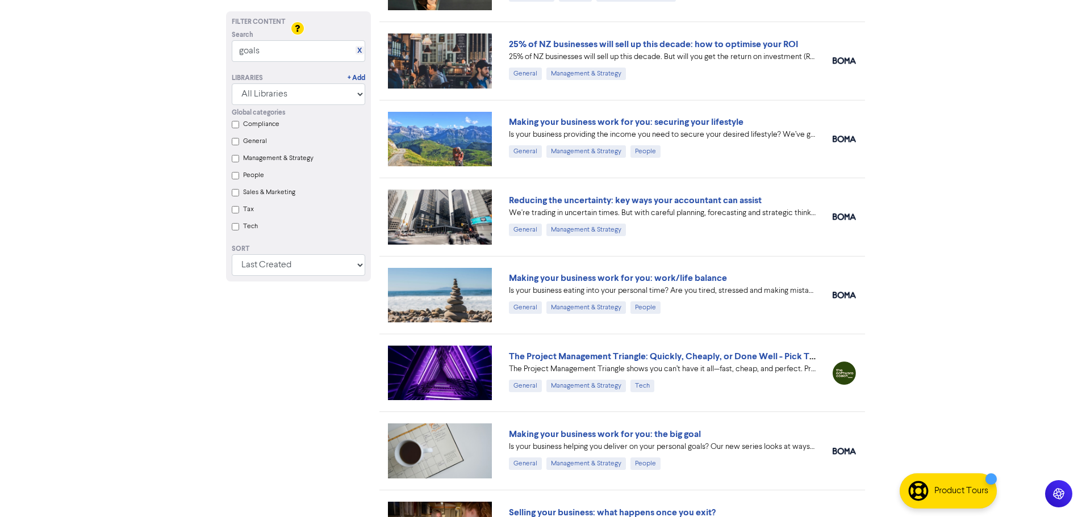
scroll to position [1079, 0]
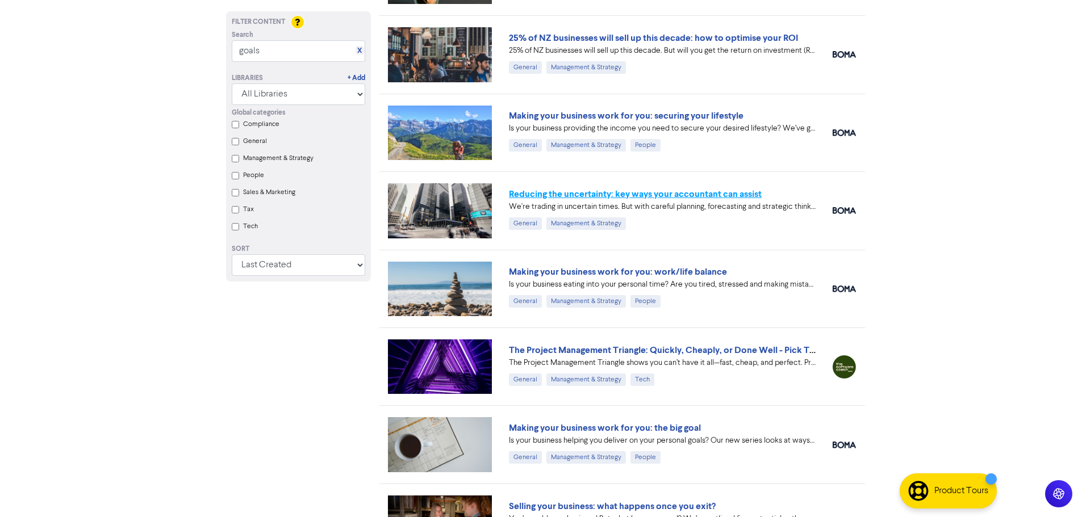
click at [645, 195] on link "Reducing the uncertainty: key ways your accountant can assist" at bounding box center [635, 194] width 253 height 11
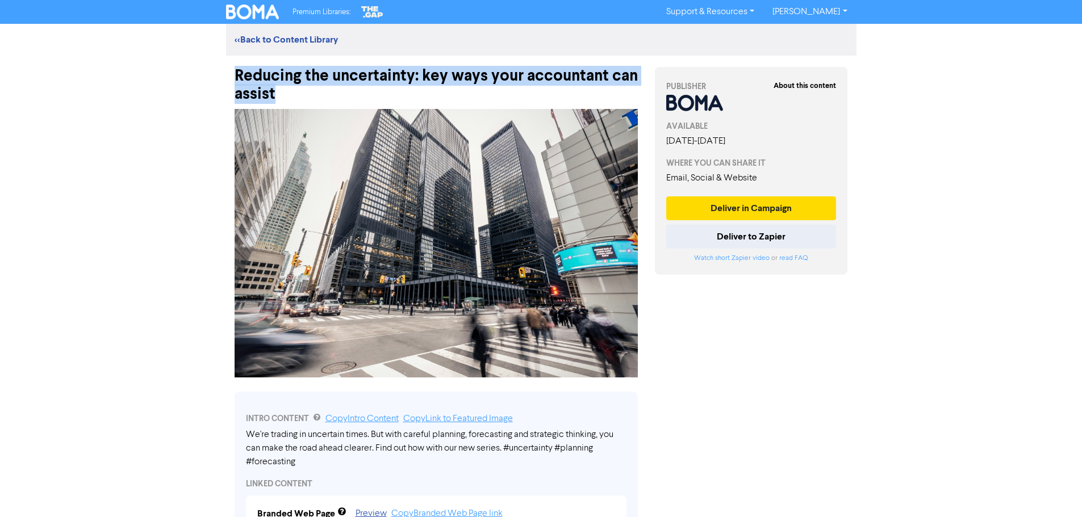
drag, startPoint x: 302, startPoint y: 97, endPoint x: 215, endPoint y: 74, distance: 89.9
click at [215, 74] on div "Premium Libraries: Support & Resources Video Tutorials FAQ & Guides Marketing E…" at bounding box center [541, 258] width 1082 height 517
copy div "Reducing the uncertainty: key ways your accountant can assist"
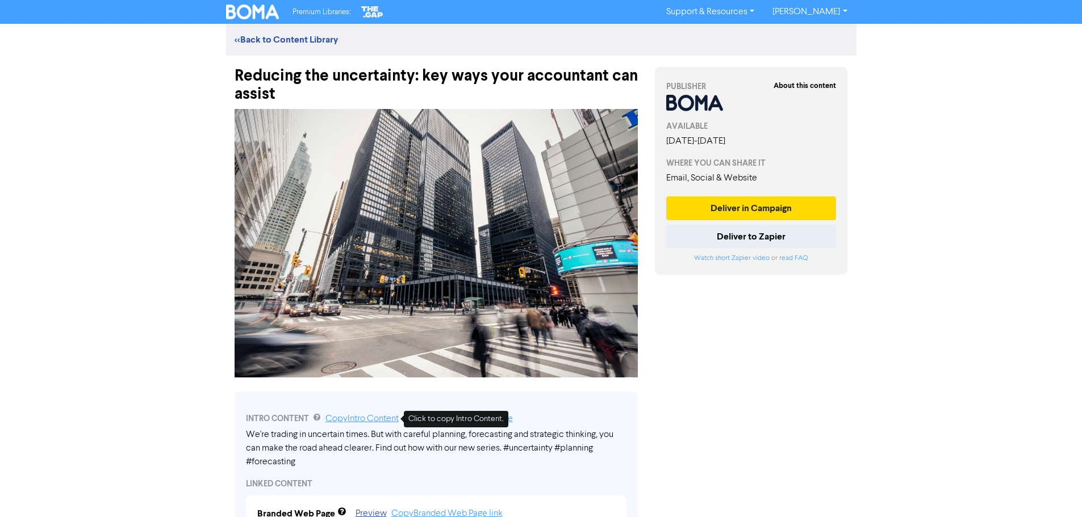
click at [378, 415] on link "Copy Intro Content" at bounding box center [361, 418] width 73 height 9
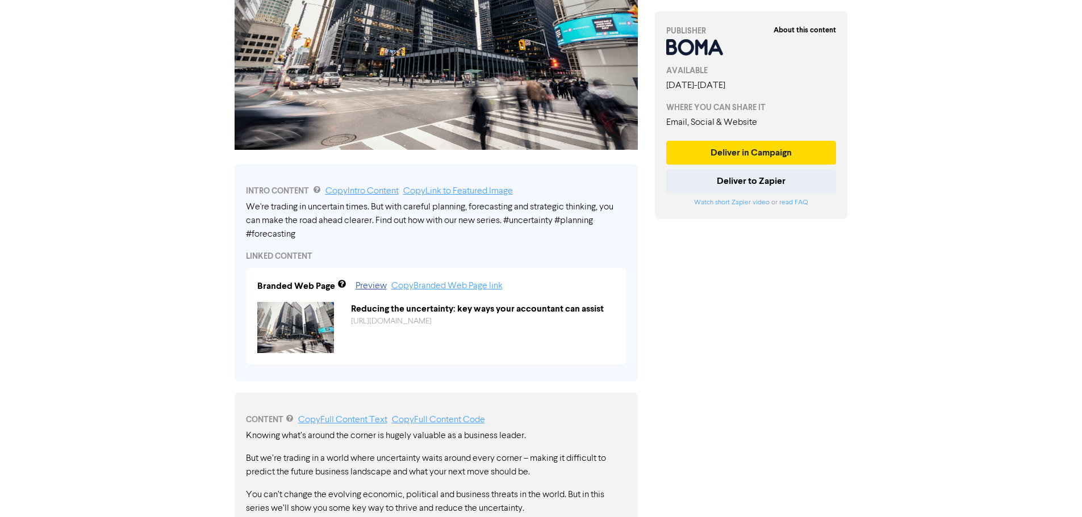
scroll to position [227, 0]
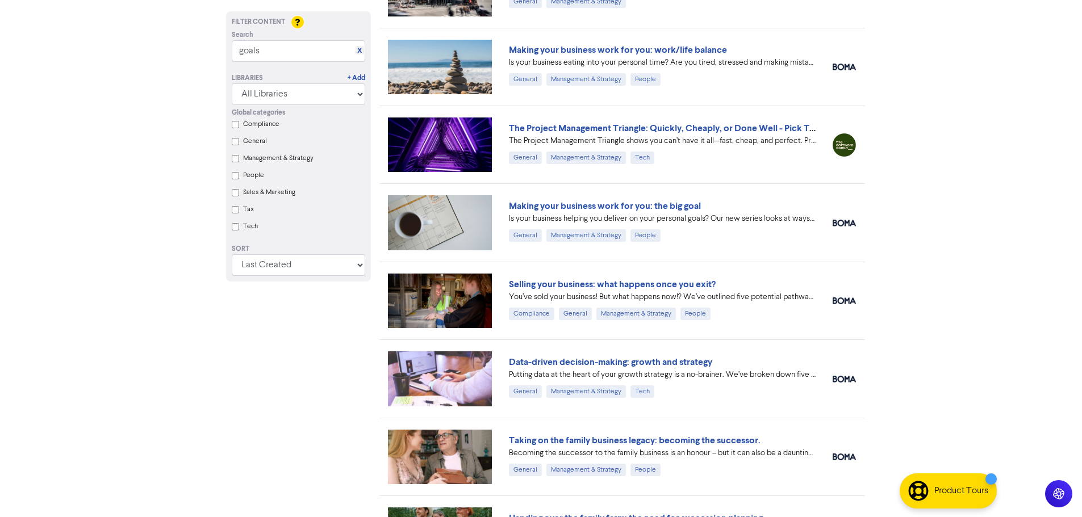
scroll to position [1306, 0]
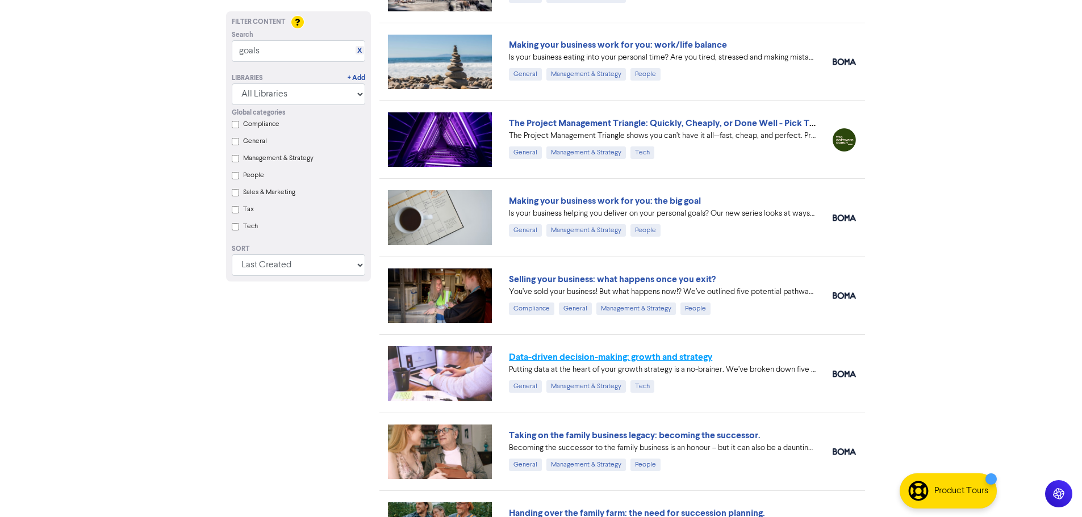
click at [650, 354] on link "Data-driven decision-making: growth and strategy" at bounding box center [610, 356] width 203 height 11
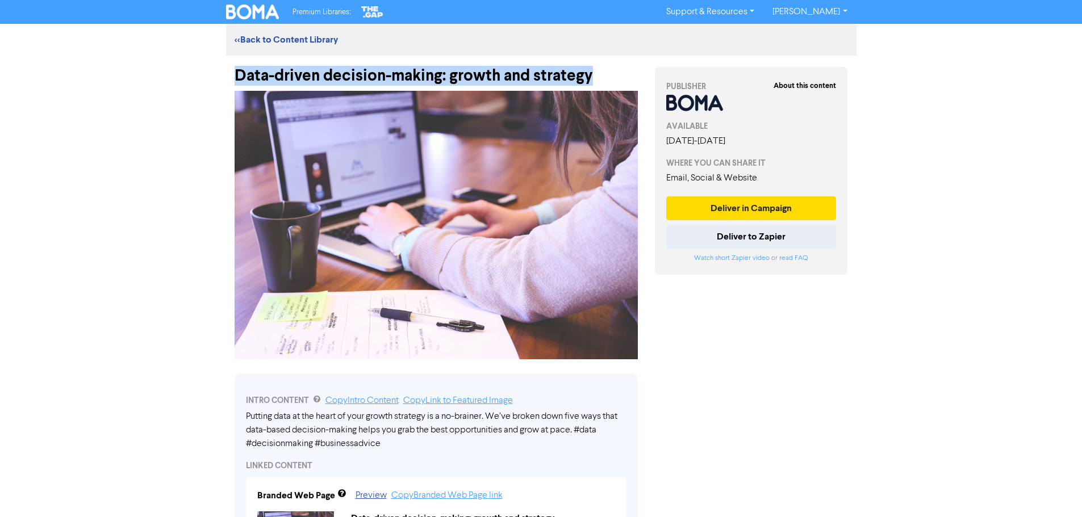
drag, startPoint x: 596, startPoint y: 74, endPoint x: 215, endPoint y: 70, distance: 381.0
click at [215, 70] on div "Premium Libraries: Support & Resources Video Tutorials FAQ & Guides Marketing E…" at bounding box center [541, 258] width 1082 height 517
copy div "Data-driven decision-making: growth and strategy"
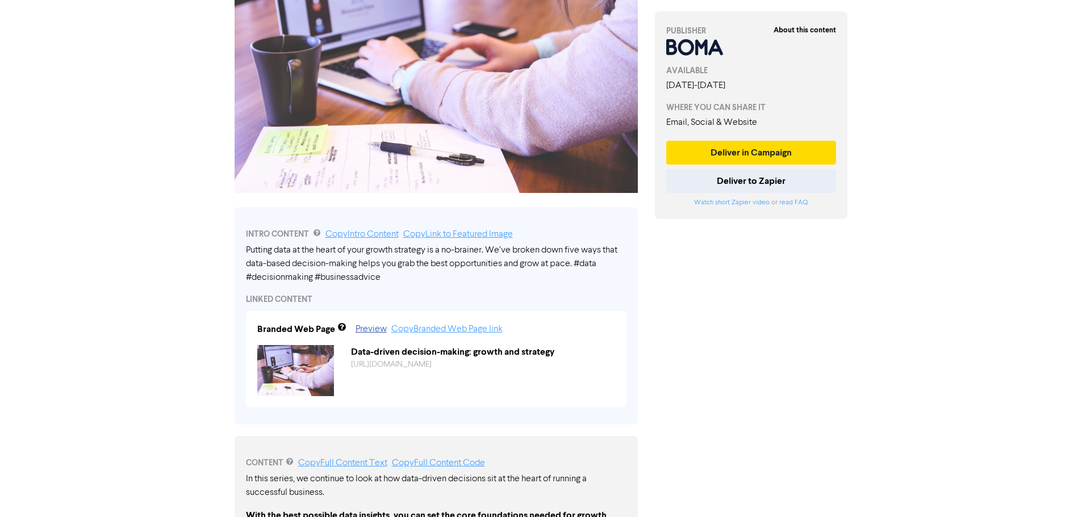
scroll to position [170, 0]
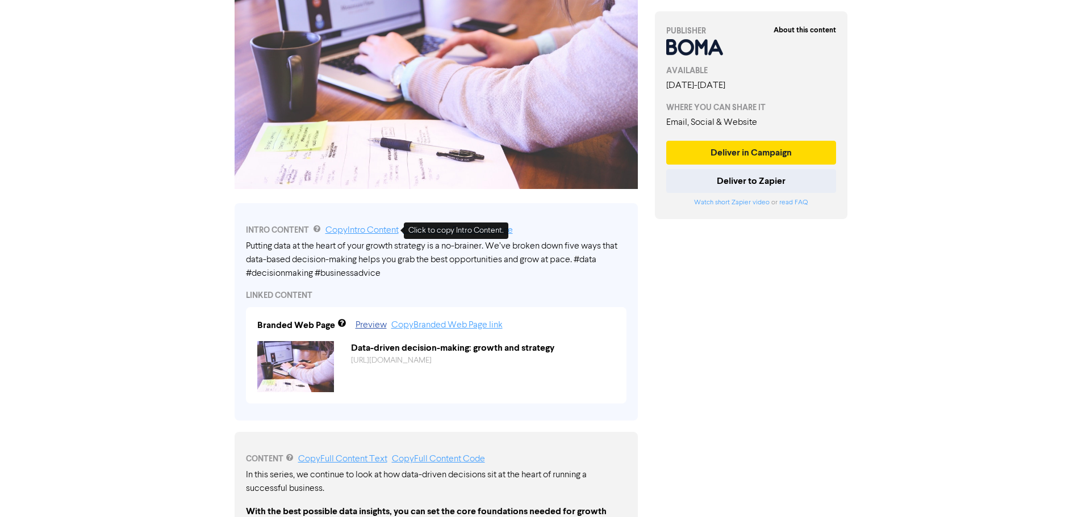
drag, startPoint x: 373, startPoint y: 230, endPoint x: 476, endPoint y: 265, distance: 108.6
click at [373, 230] on link "Copy Intro Content" at bounding box center [361, 230] width 73 height 9
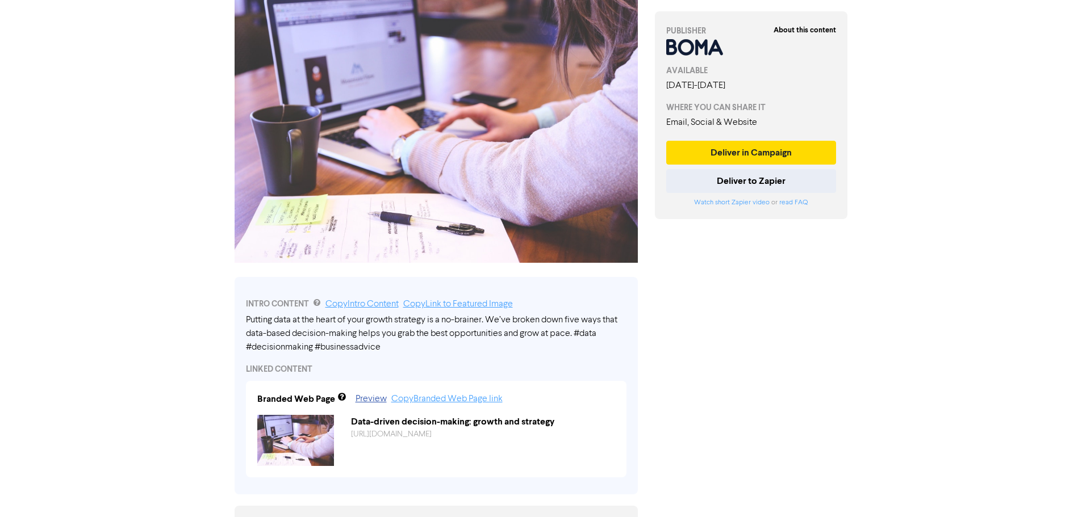
scroll to position [0, 0]
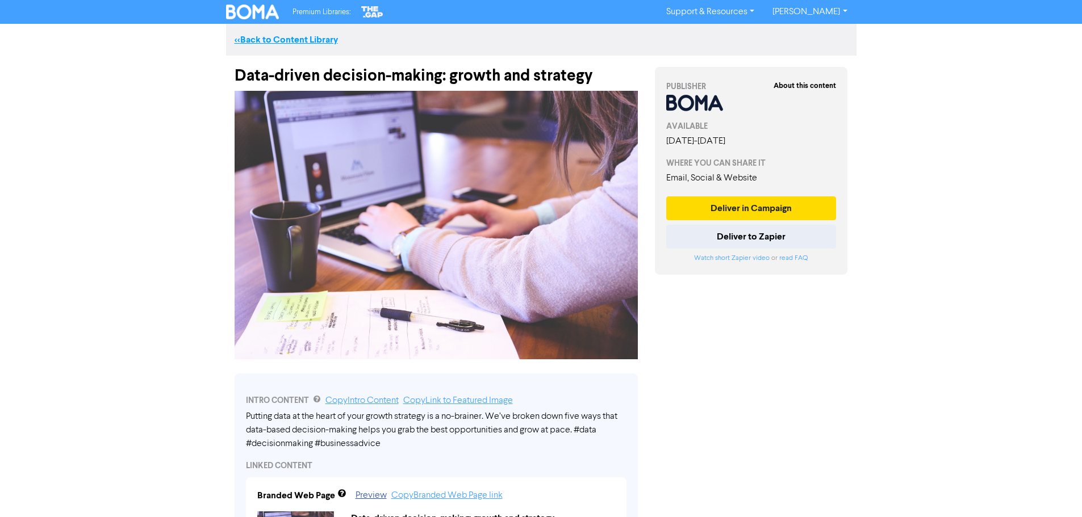
click at [235, 36] on link "<< Back to Content Library" at bounding box center [286, 39] width 103 height 11
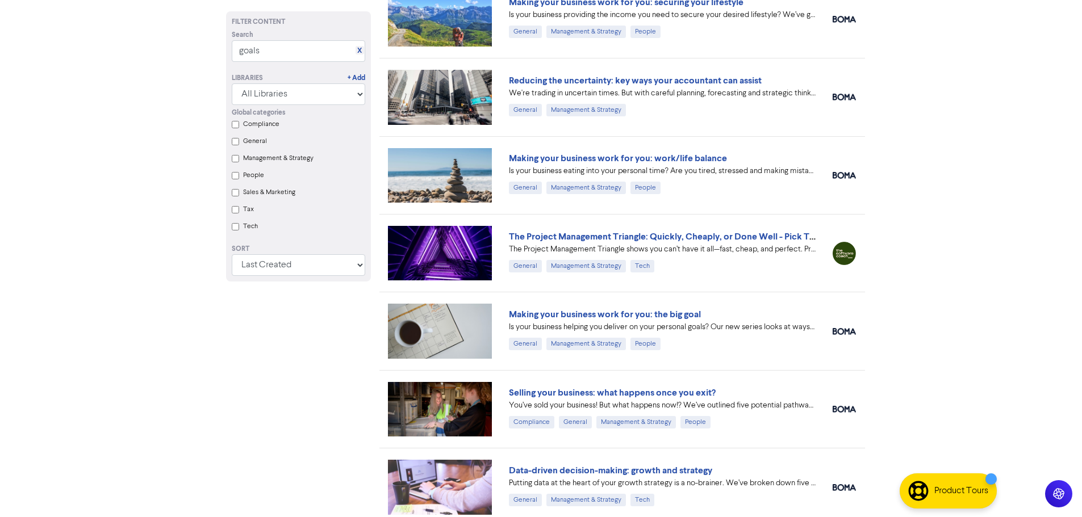
scroll to position [795, 0]
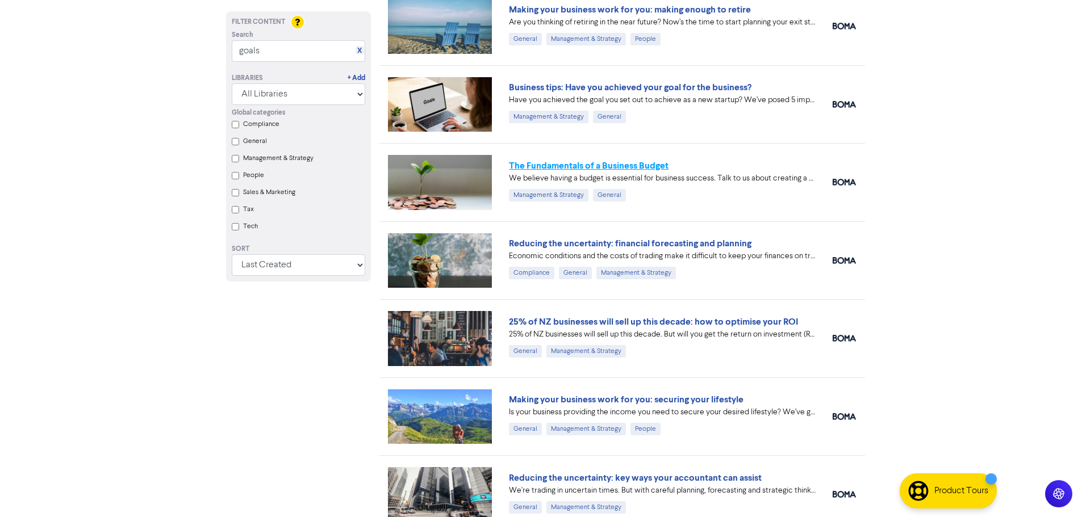
click at [576, 165] on link "The Fundamentals of a Business Budget" at bounding box center [589, 165] width 160 height 11
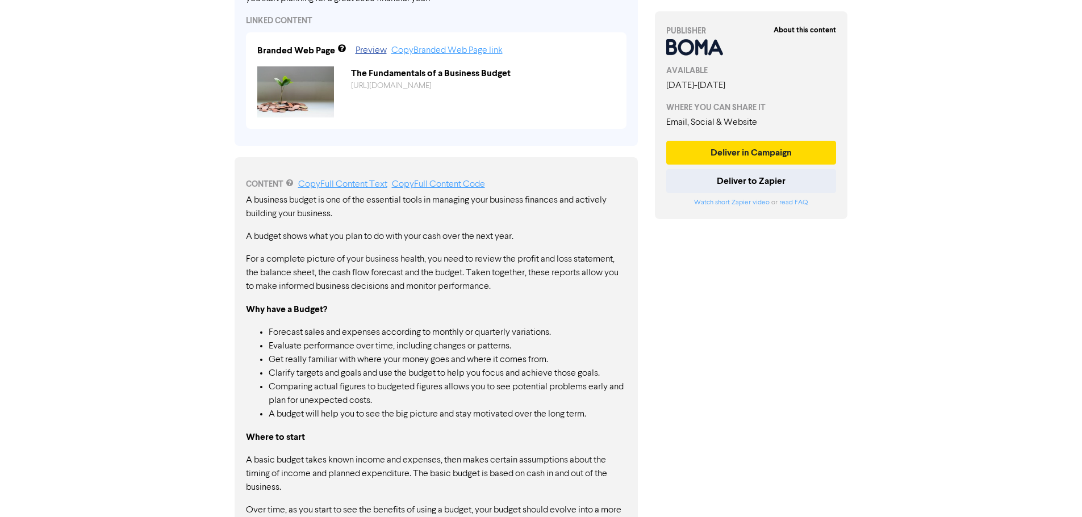
scroll to position [227, 0]
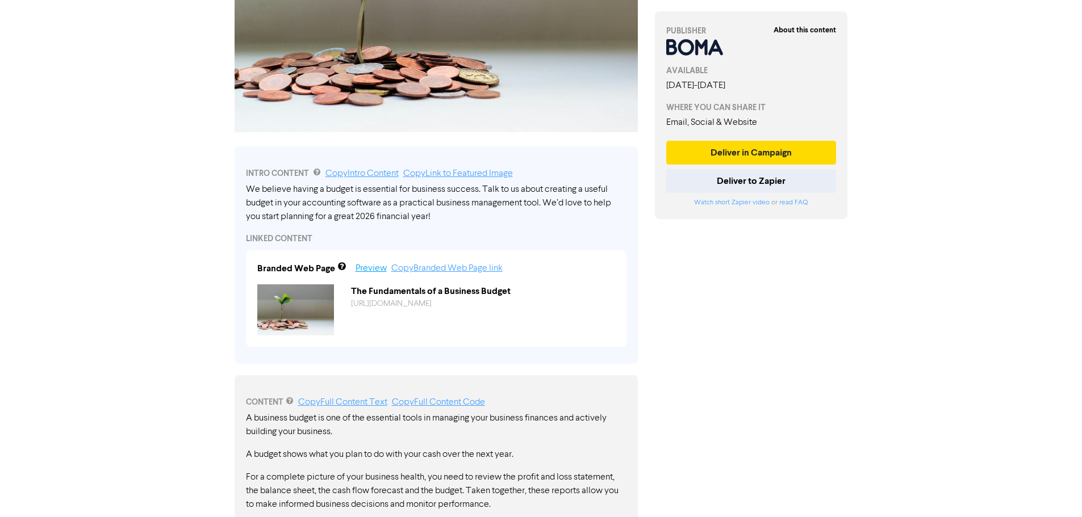
click at [371, 271] on link "Preview" at bounding box center [370, 268] width 31 height 9
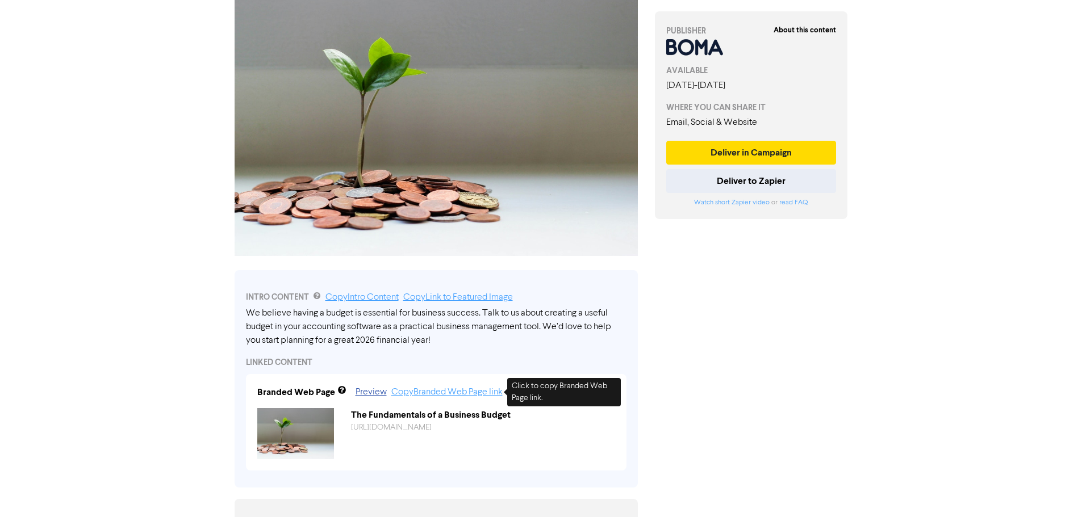
scroll to position [0, 0]
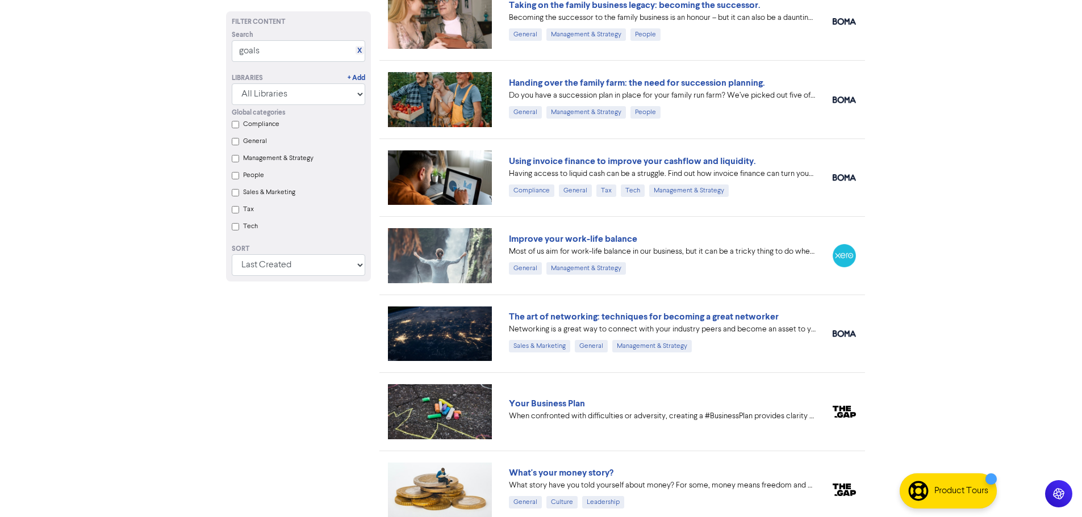
scroll to position [1817, 0]
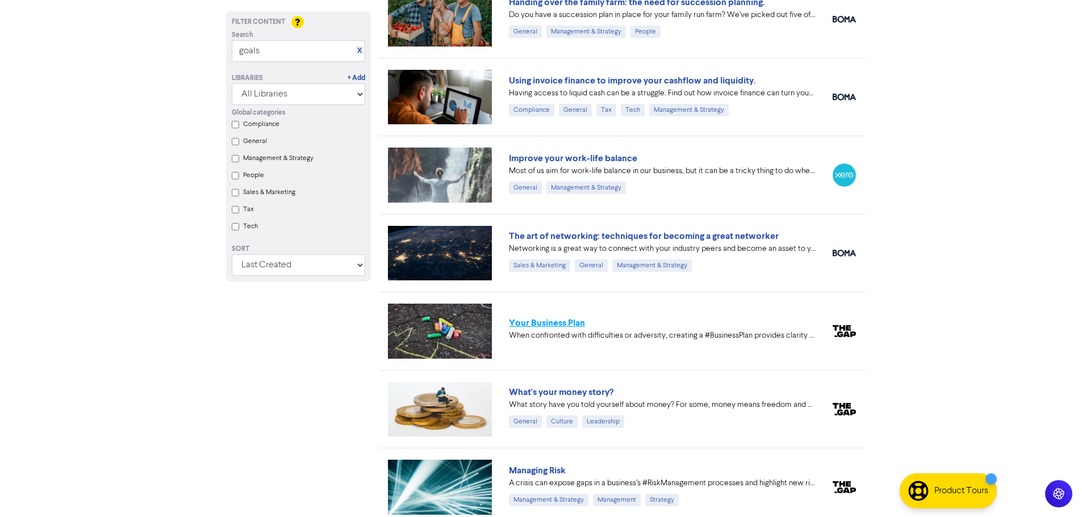
click at [561, 323] on link "Your Business Plan" at bounding box center [547, 322] width 76 height 11
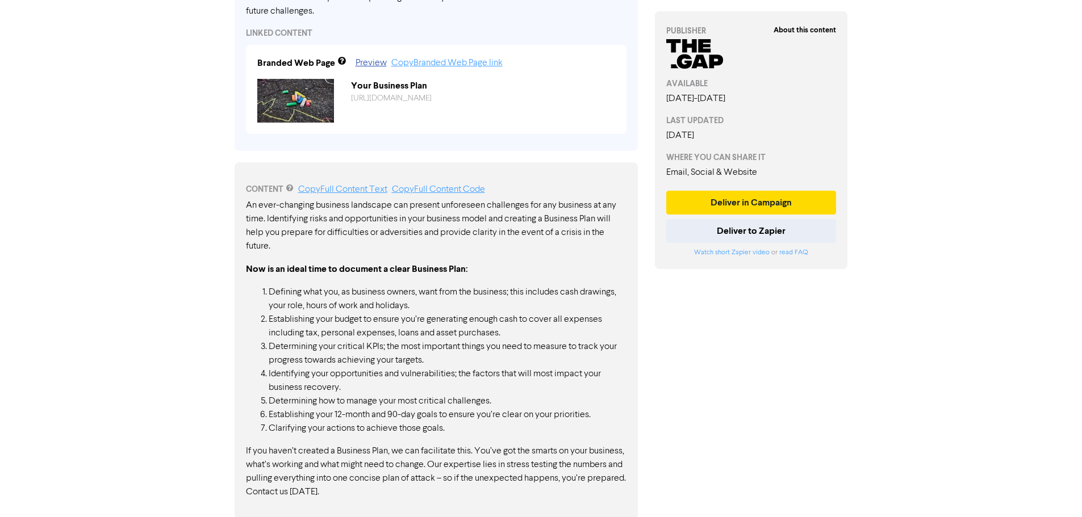
scroll to position [393, 0]
click at [369, 65] on link "Preview" at bounding box center [370, 60] width 31 height 9
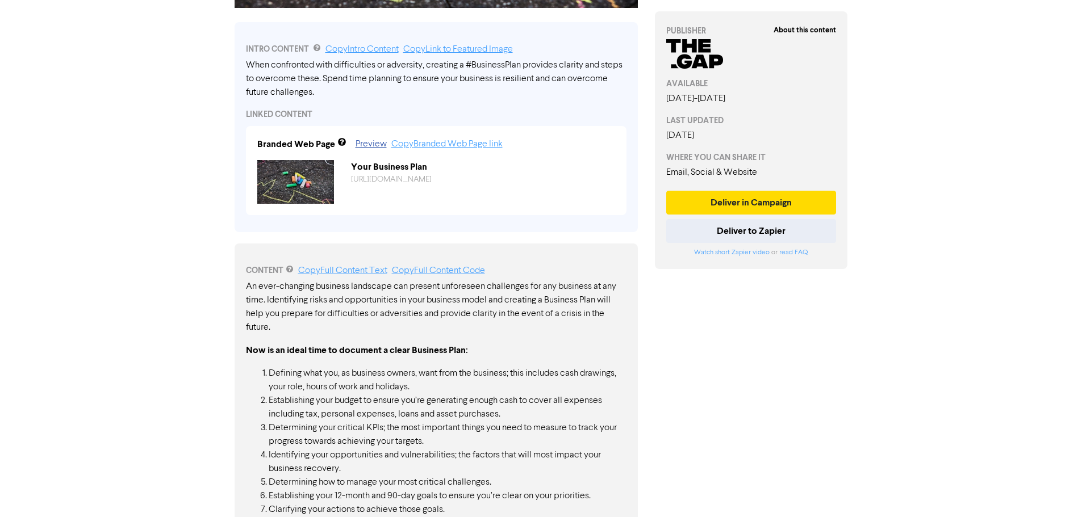
scroll to position [223, 0]
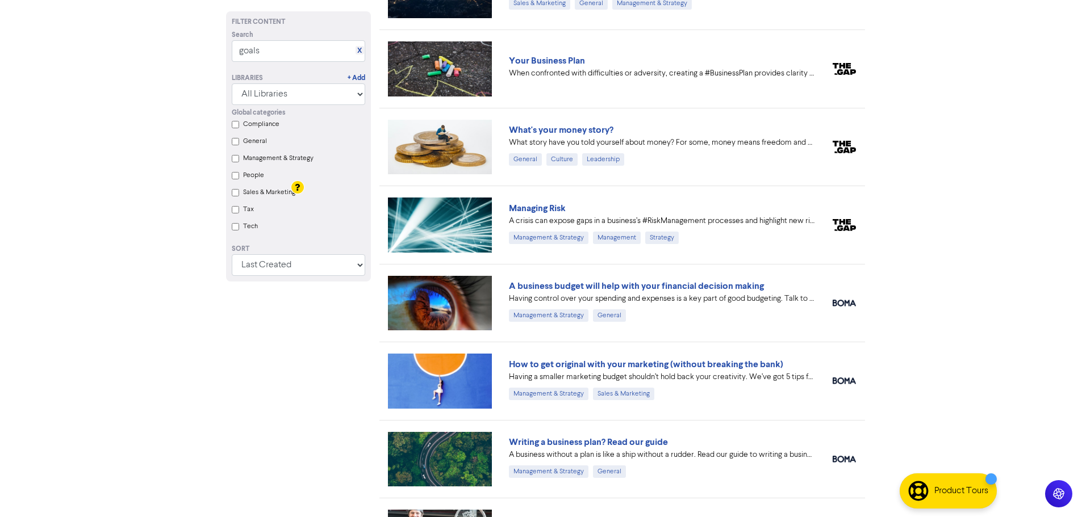
scroll to position [2245, 0]
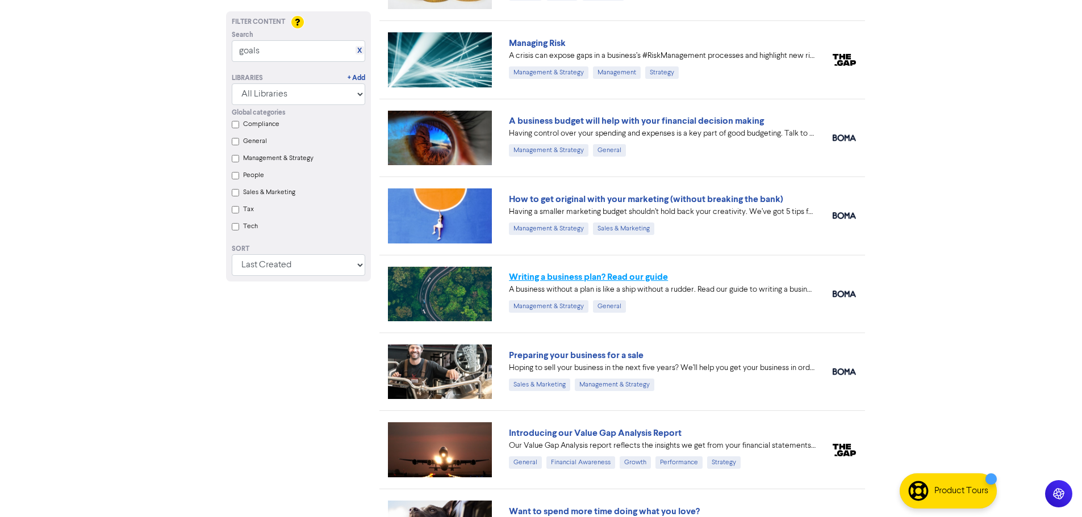
click at [542, 280] on link "Writing a business plan? Read our guide" at bounding box center [588, 276] width 159 height 11
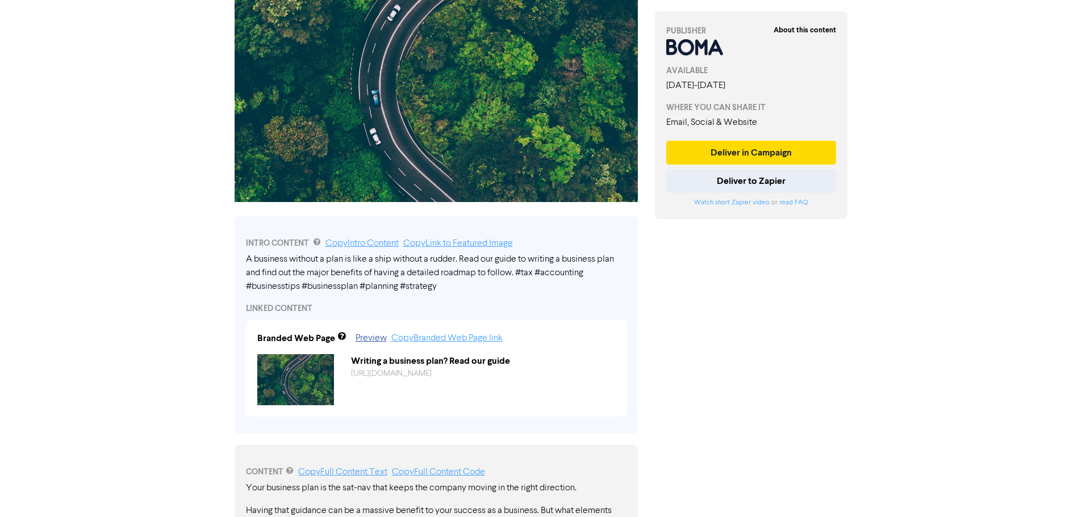
scroll to position [157, 0]
drag, startPoint x: 450, startPoint y: 241, endPoint x: 413, endPoint y: 246, distance: 37.8
click at [413, 246] on link "Copy Link to Featured Image" at bounding box center [458, 244] width 110 height 9
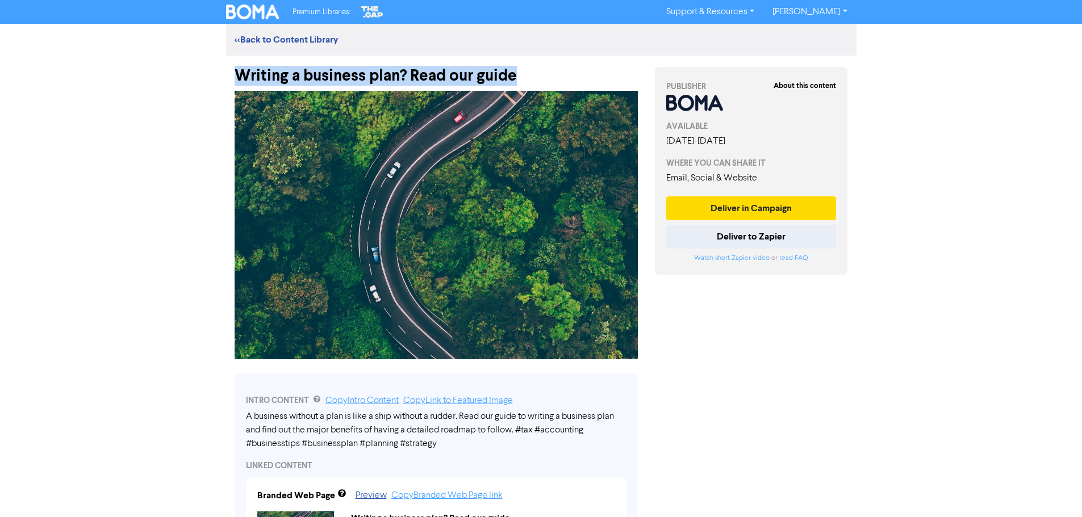
drag, startPoint x: 514, startPoint y: 79, endPoint x: 219, endPoint y: 65, distance: 295.6
click at [548, 61] on div "Writing a business plan? Read our guide" at bounding box center [436, 71] width 403 height 30
drag, startPoint x: 517, startPoint y: 73, endPoint x: 232, endPoint y: 76, distance: 285.1
click at [232, 76] on div "Writing a business plan? Read our guide" at bounding box center [436, 71] width 420 height 30
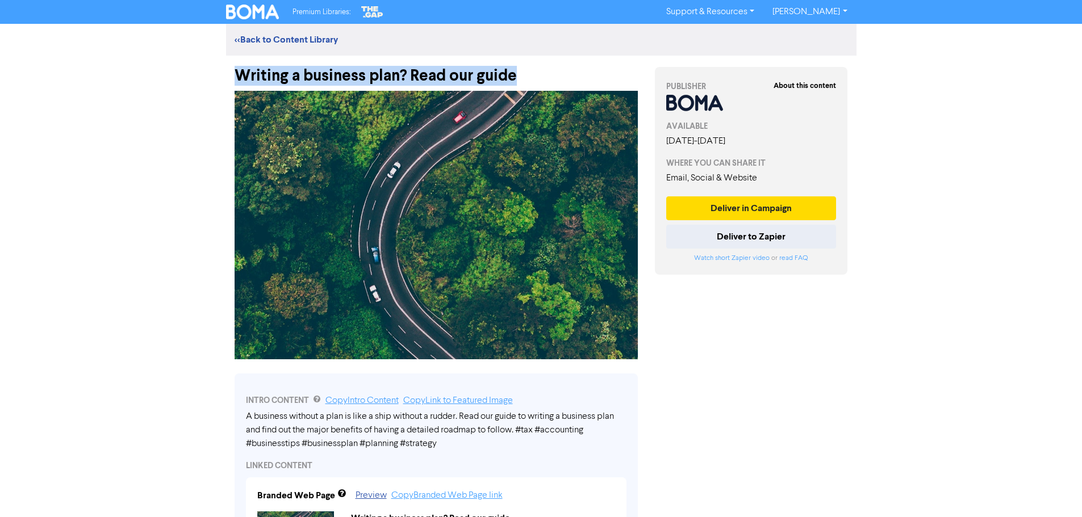
copy div "Writing a business plan? Read our guide"
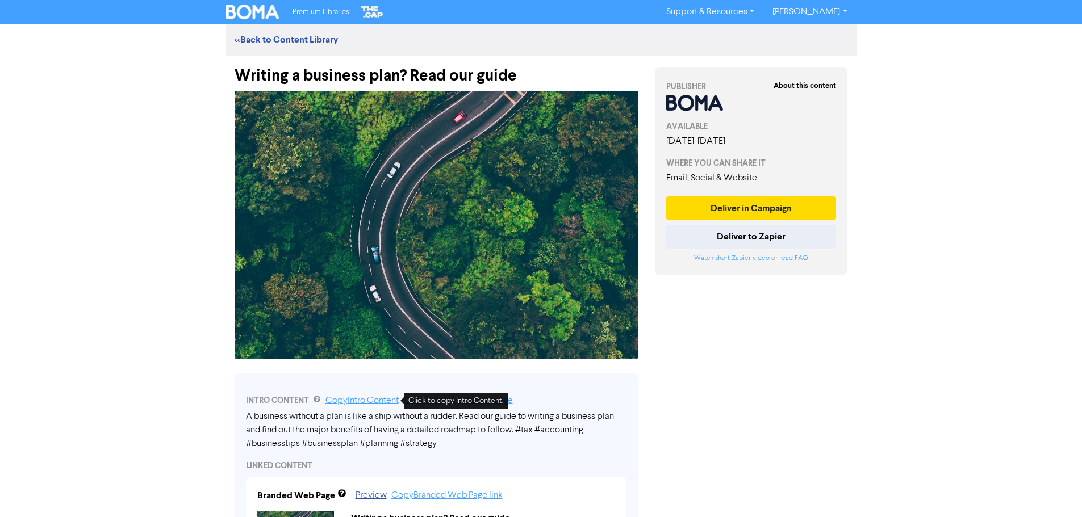
click at [382, 400] on link "Copy Intro Content" at bounding box center [361, 400] width 73 height 9
